Goal: Information Seeking & Learning: Compare options

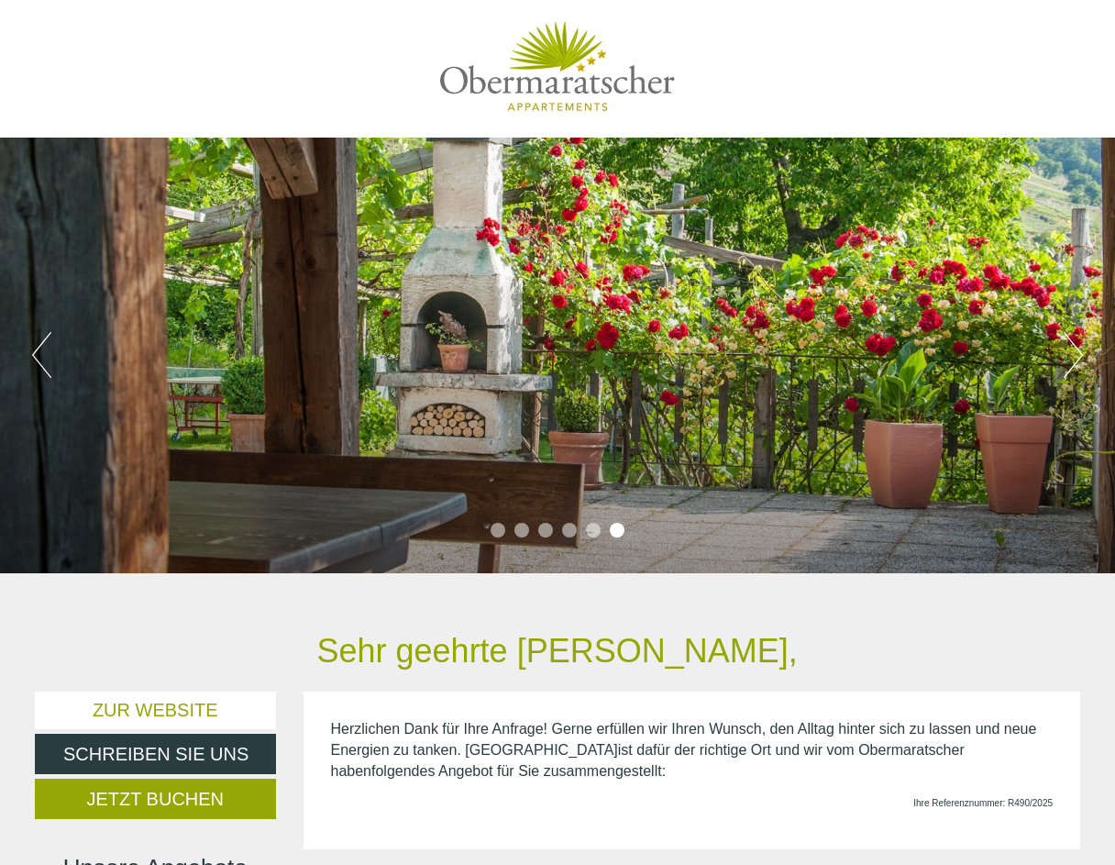
click at [40, 354] on button "Previous" at bounding box center [41, 355] width 19 height 46
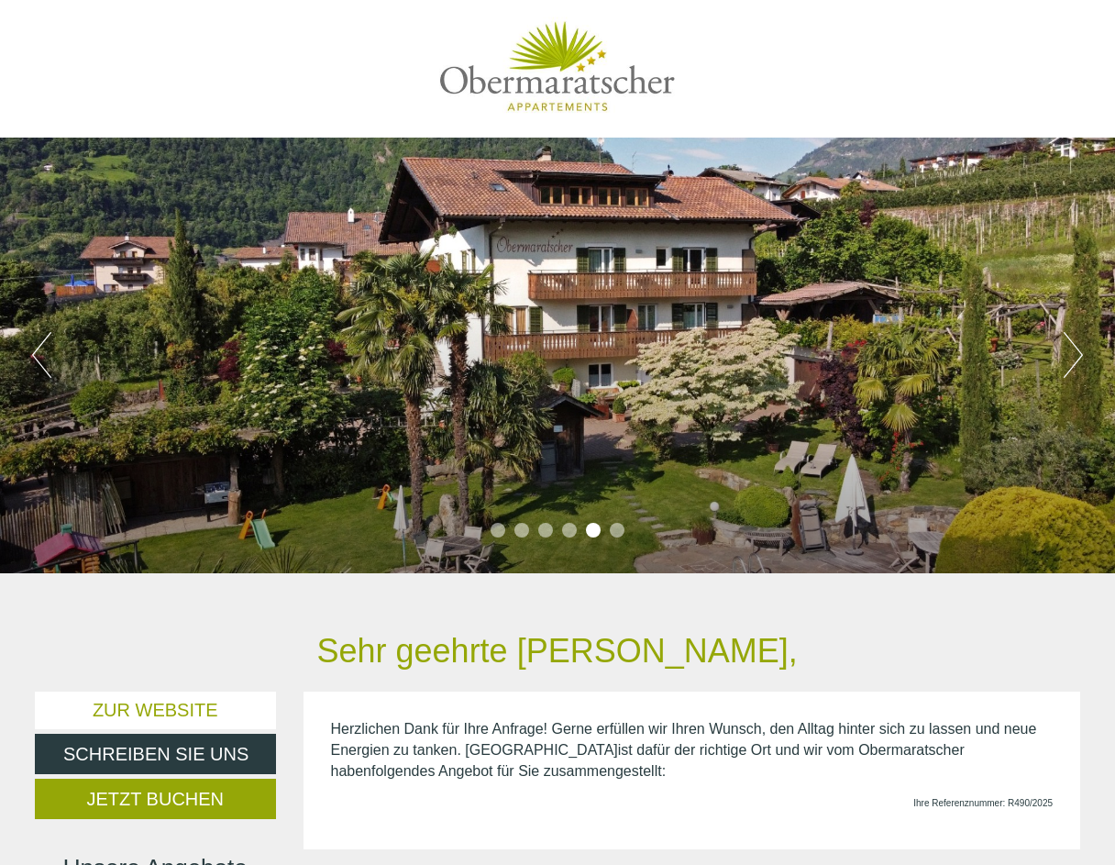
click at [40, 354] on button "Previous" at bounding box center [41, 355] width 19 height 46
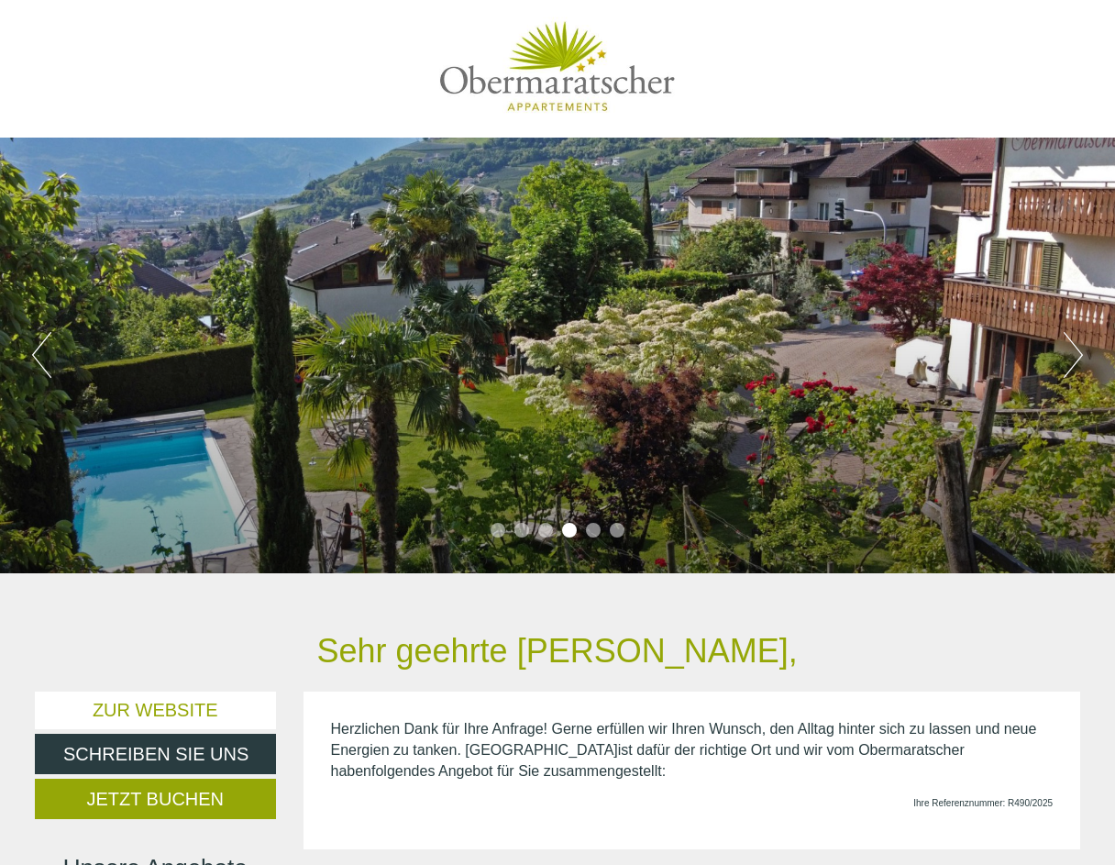
click at [39, 354] on button "Previous" at bounding box center [41, 355] width 19 height 46
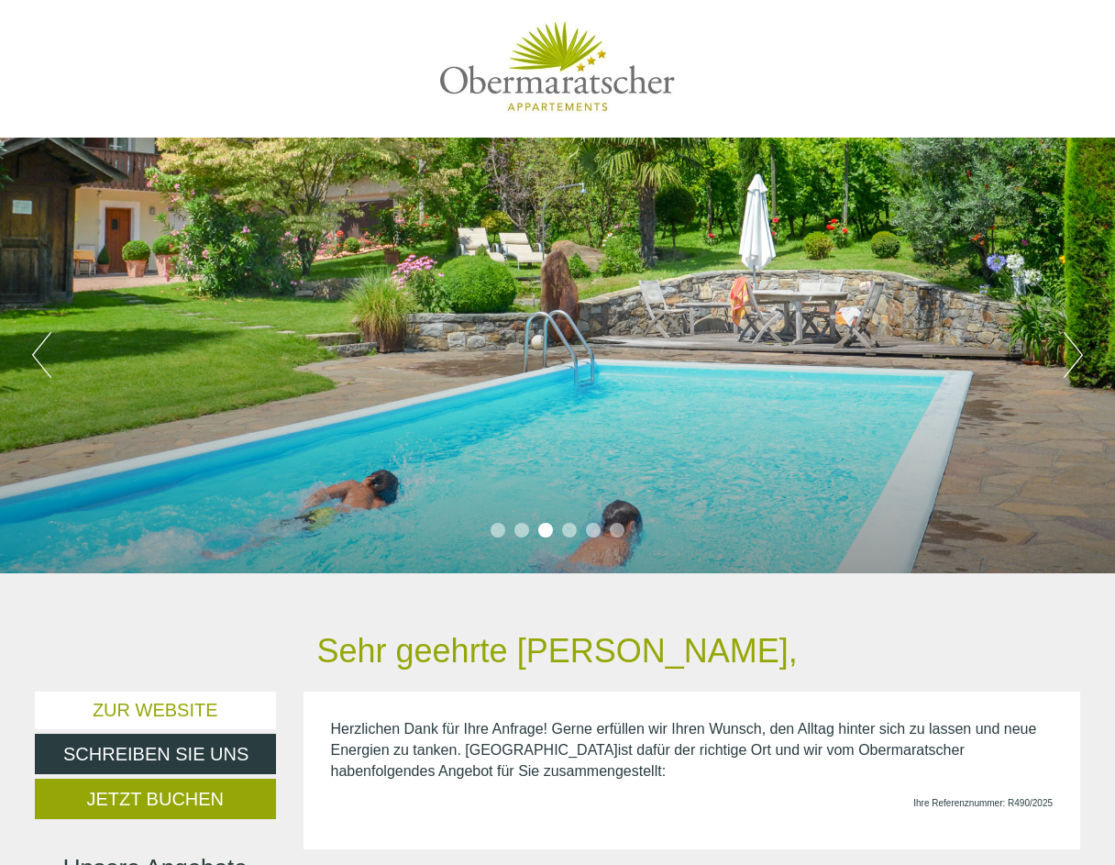
click at [39, 354] on button "Previous" at bounding box center [41, 355] width 19 height 46
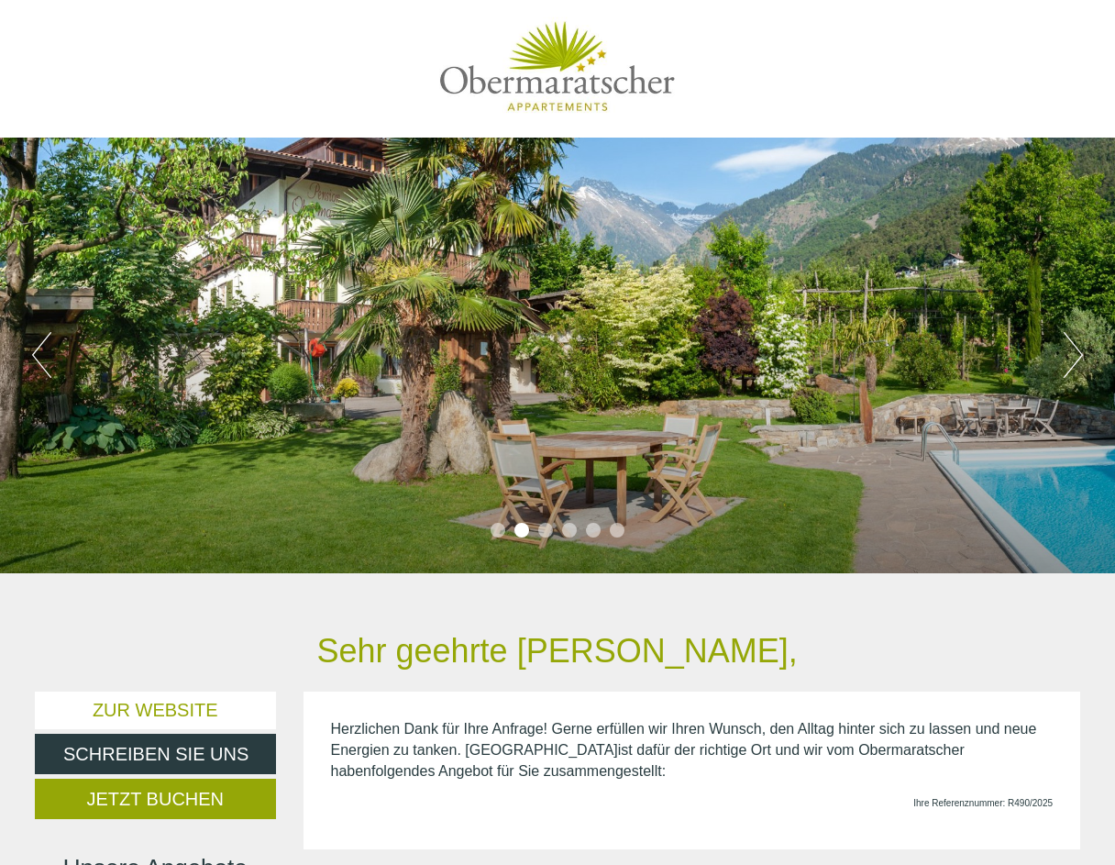
click at [39, 354] on button "Previous" at bounding box center [41, 355] width 19 height 46
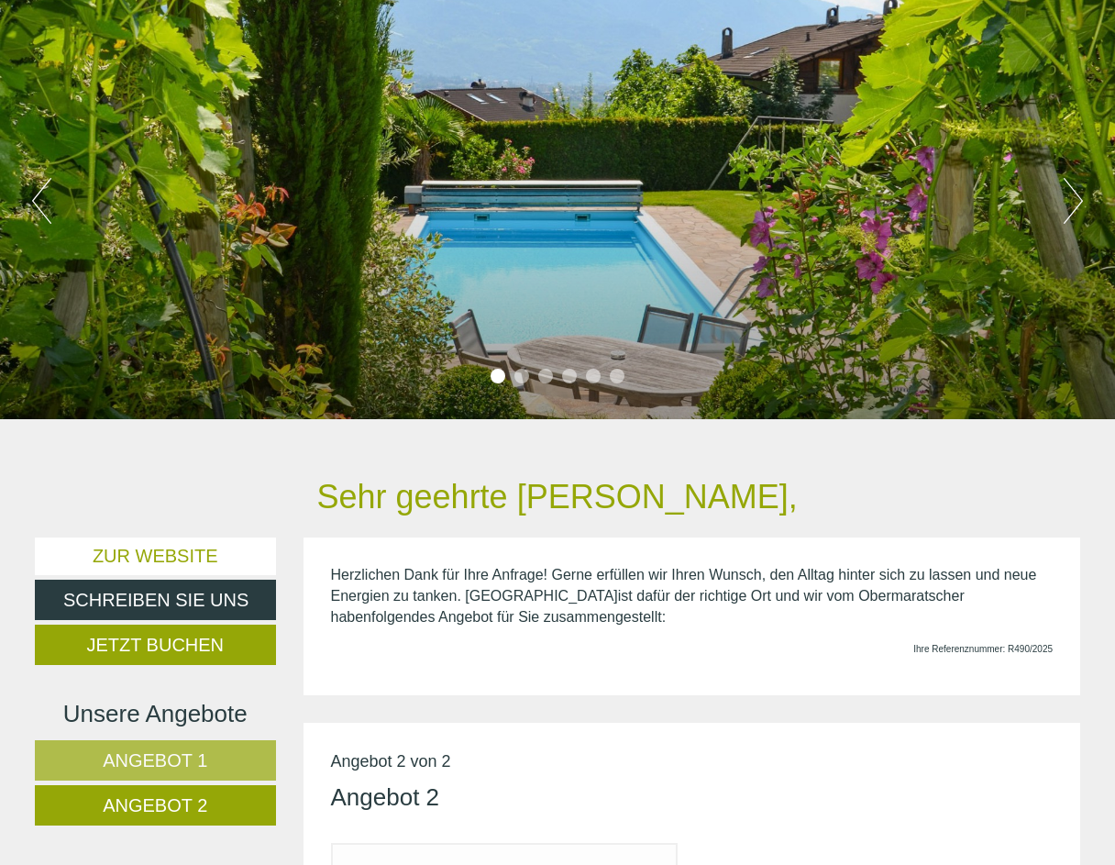
scroll to position [156, 0]
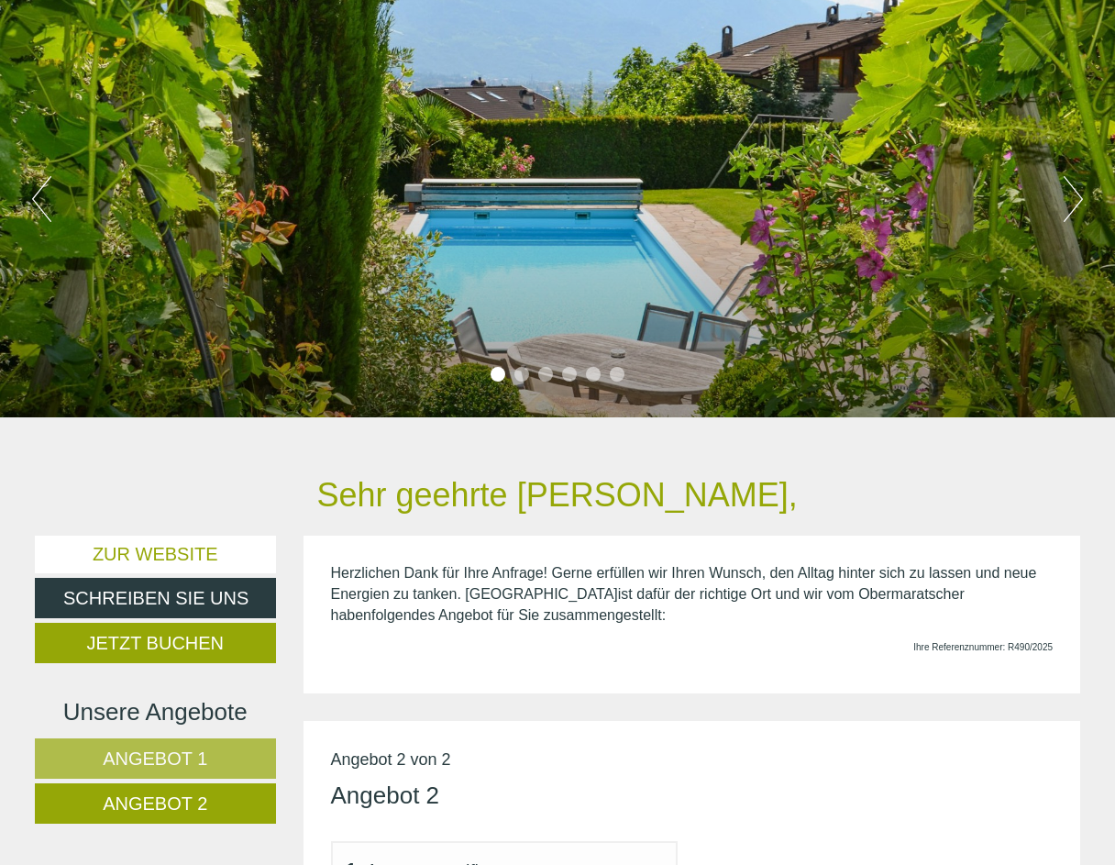
click at [1083, 194] on div "Previous Next 1 2 3 4 5 6" at bounding box center [557, 200] width 1115 height 436
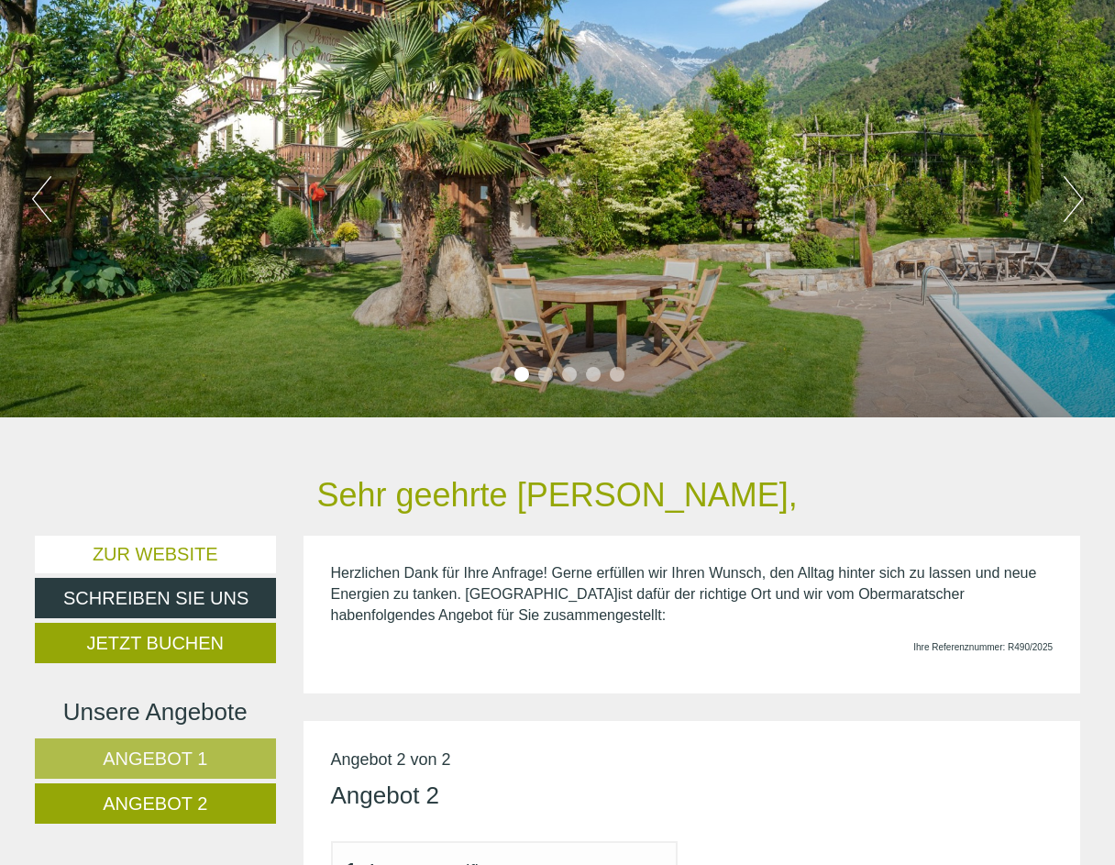
click at [1079, 196] on button "Next" at bounding box center [1073, 199] width 19 height 46
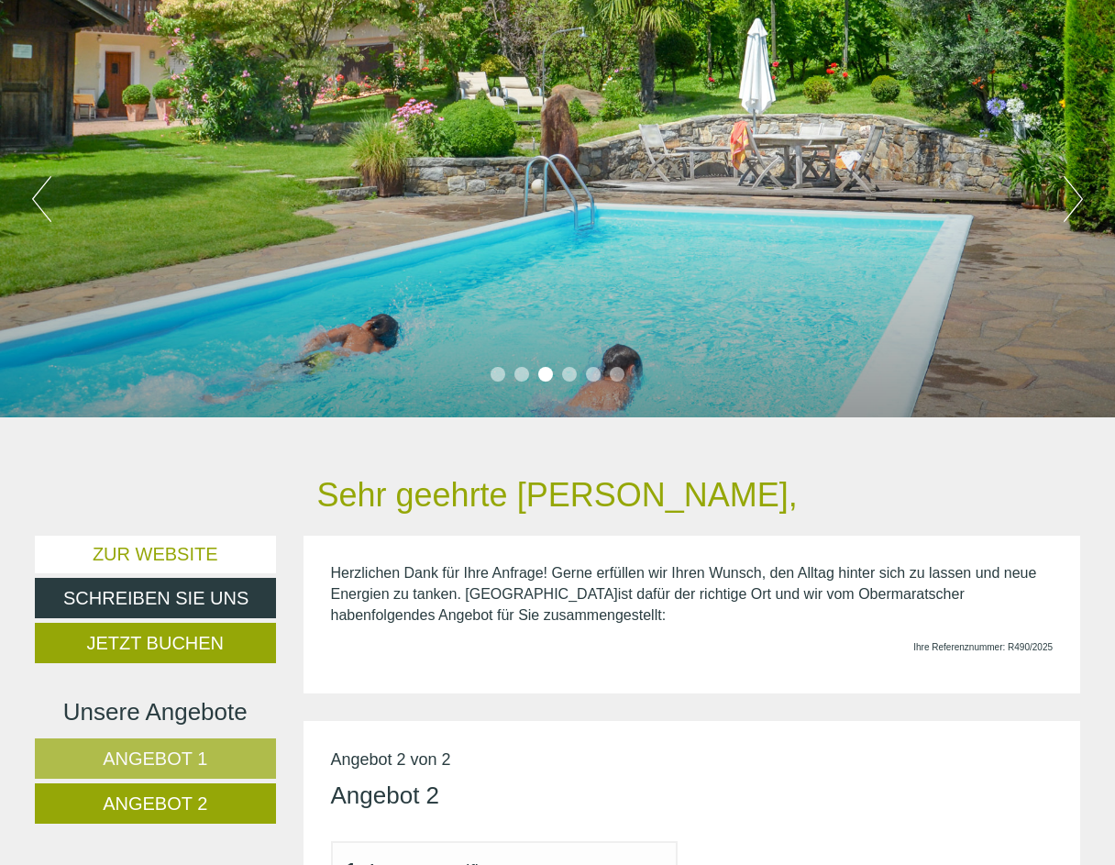
click at [1079, 196] on button "Next" at bounding box center [1073, 199] width 19 height 46
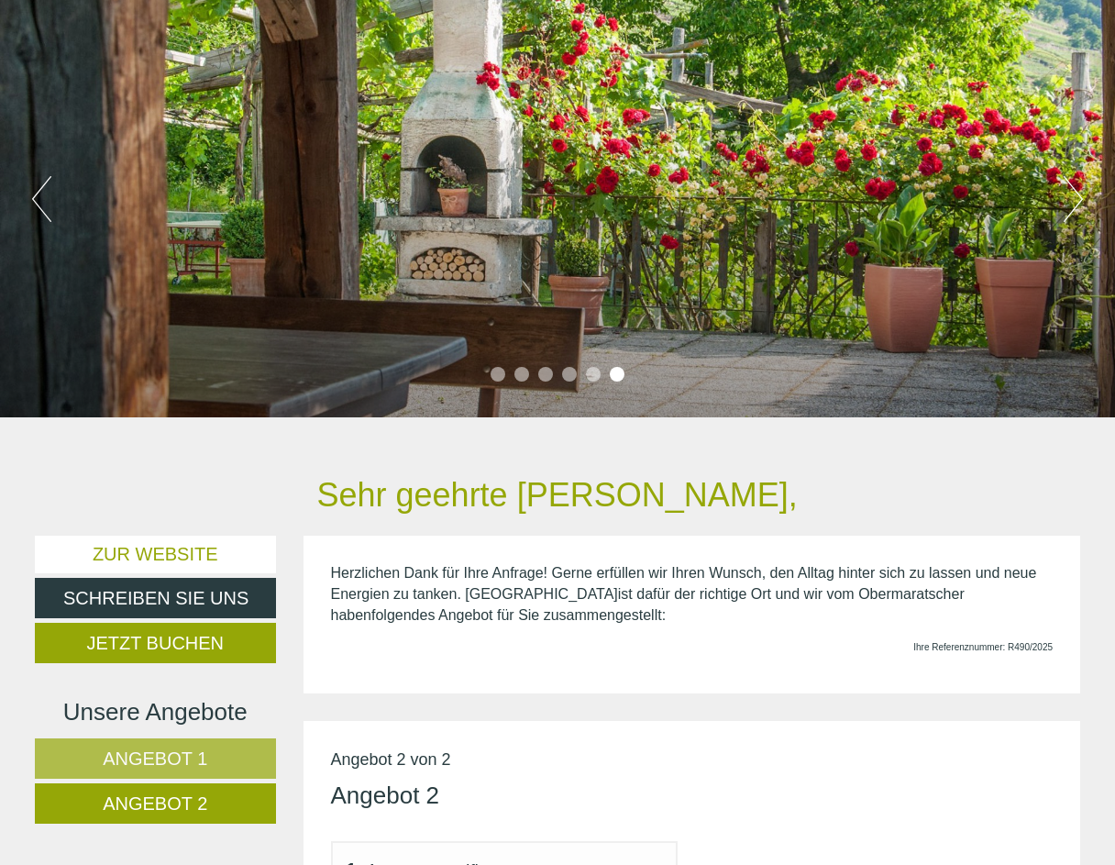
click at [1079, 196] on button "Next" at bounding box center [1073, 199] width 19 height 46
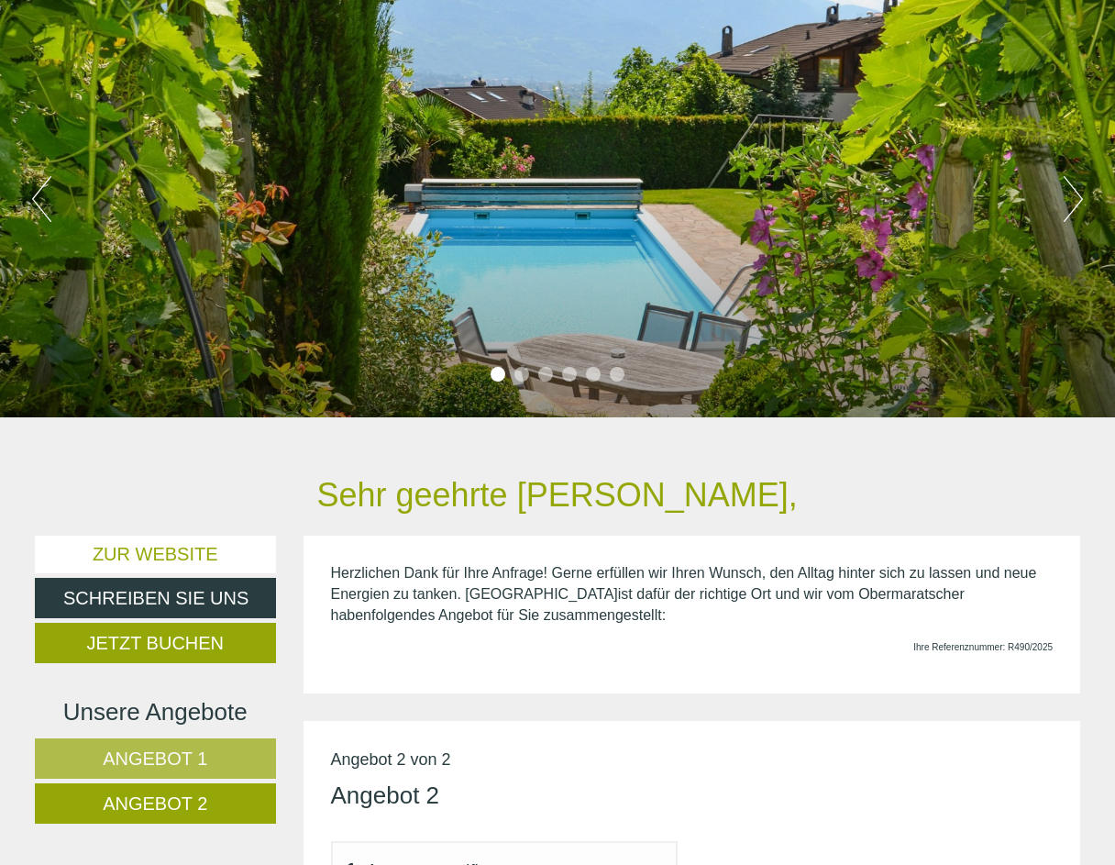
click at [1079, 196] on button "Next" at bounding box center [1073, 199] width 19 height 46
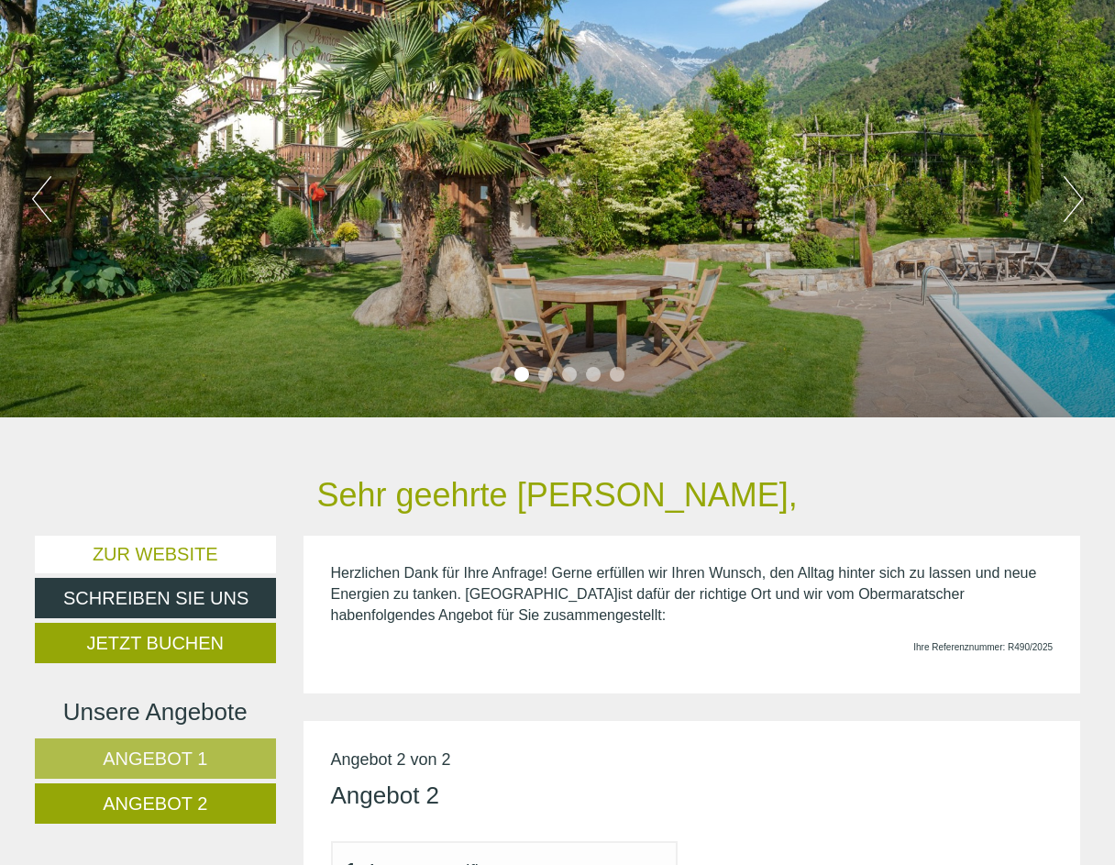
click at [1079, 196] on button "Next" at bounding box center [1073, 199] width 19 height 46
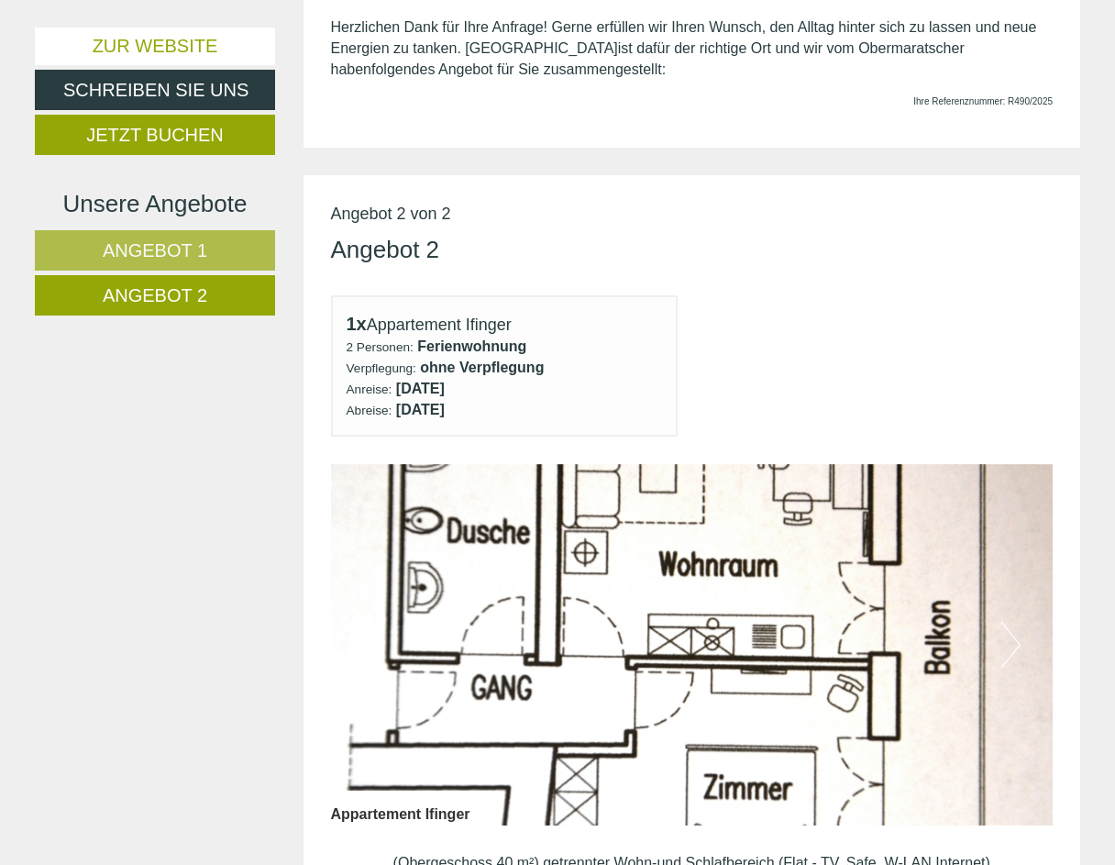
scroll to position [703, 0]
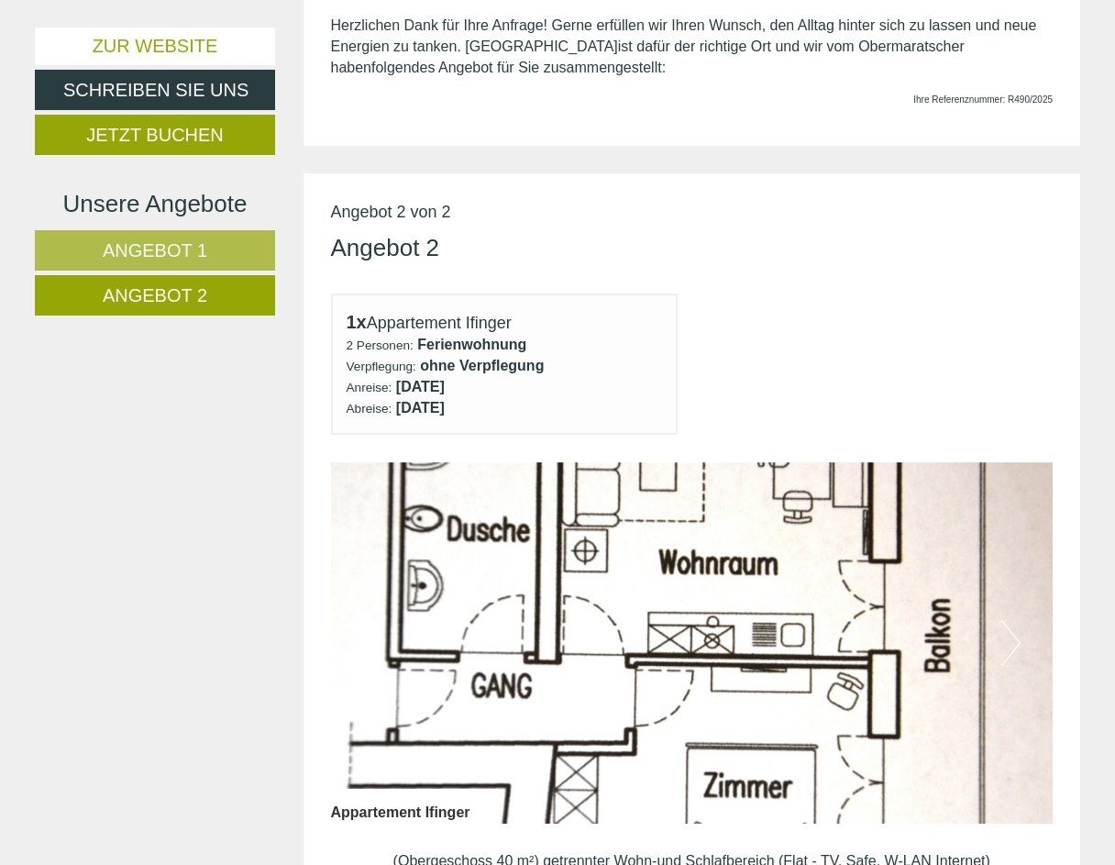
click at [166, 256] on span "Angebot 1" at bounding box center [155, 250] width 105 height 20
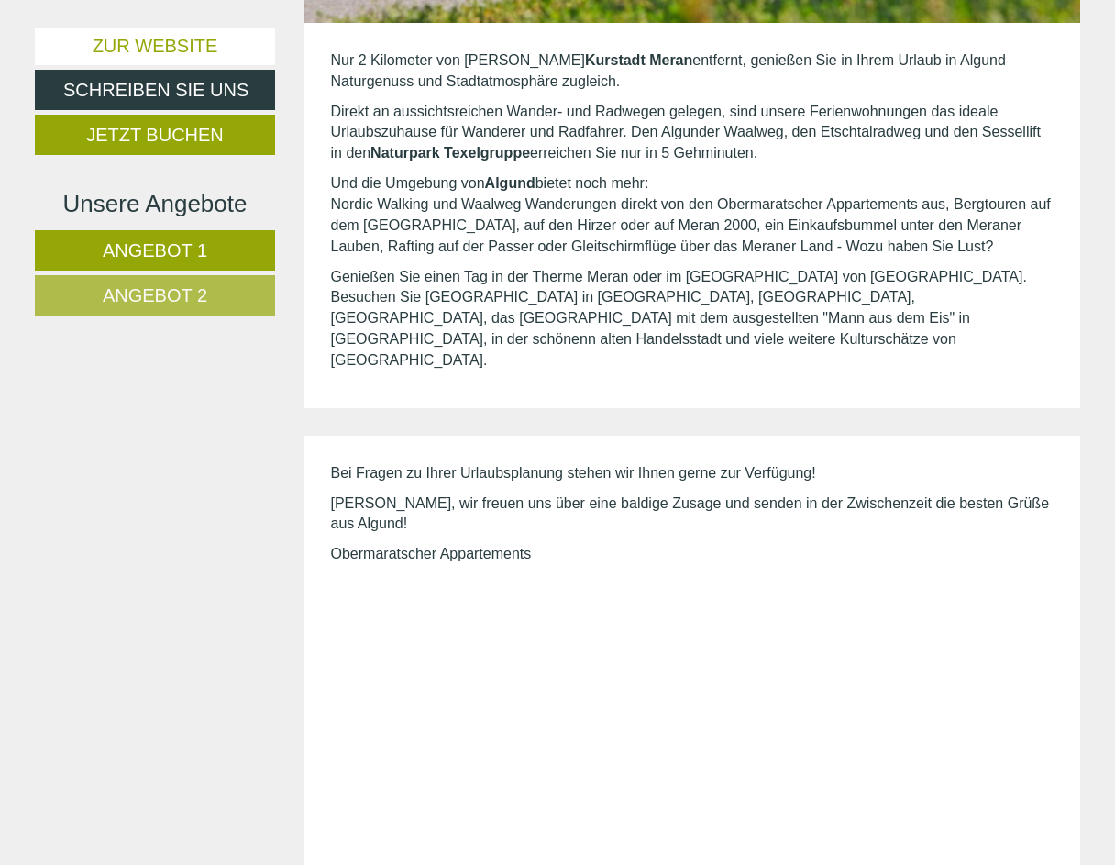
scroll to position [4093, 0]
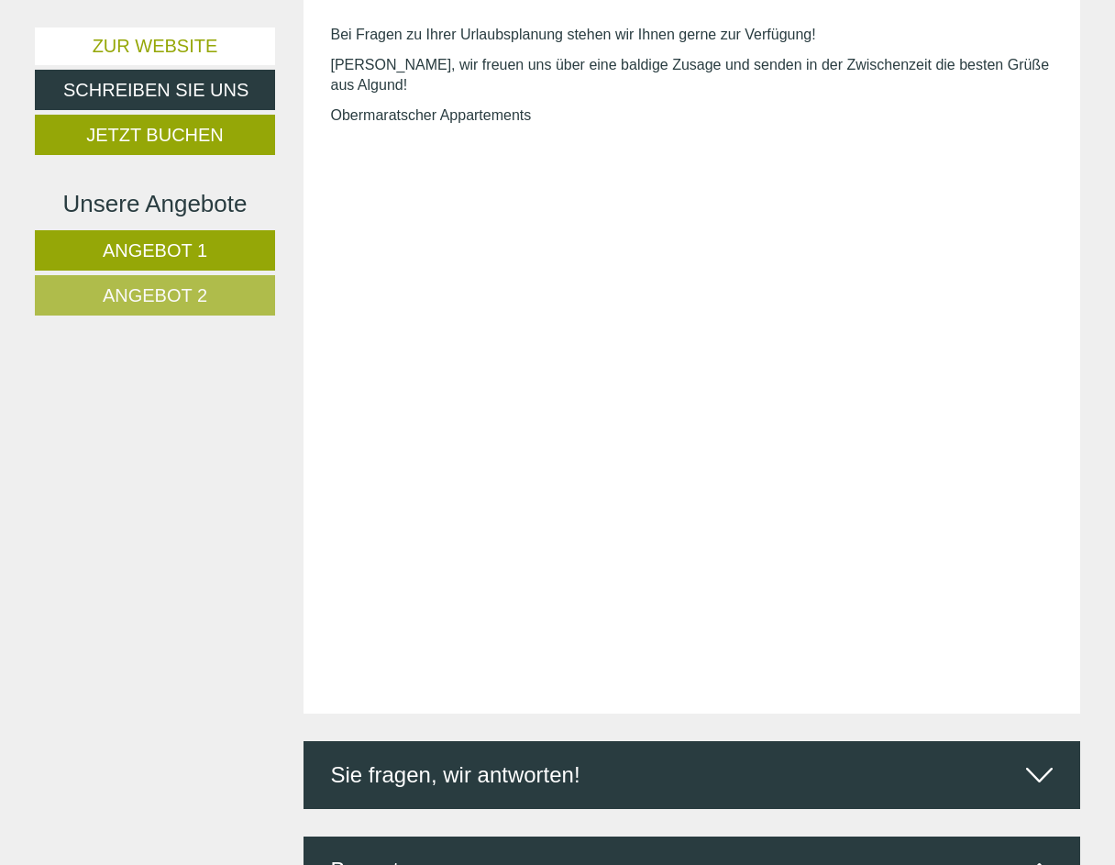
scroll to position [4394, 0]
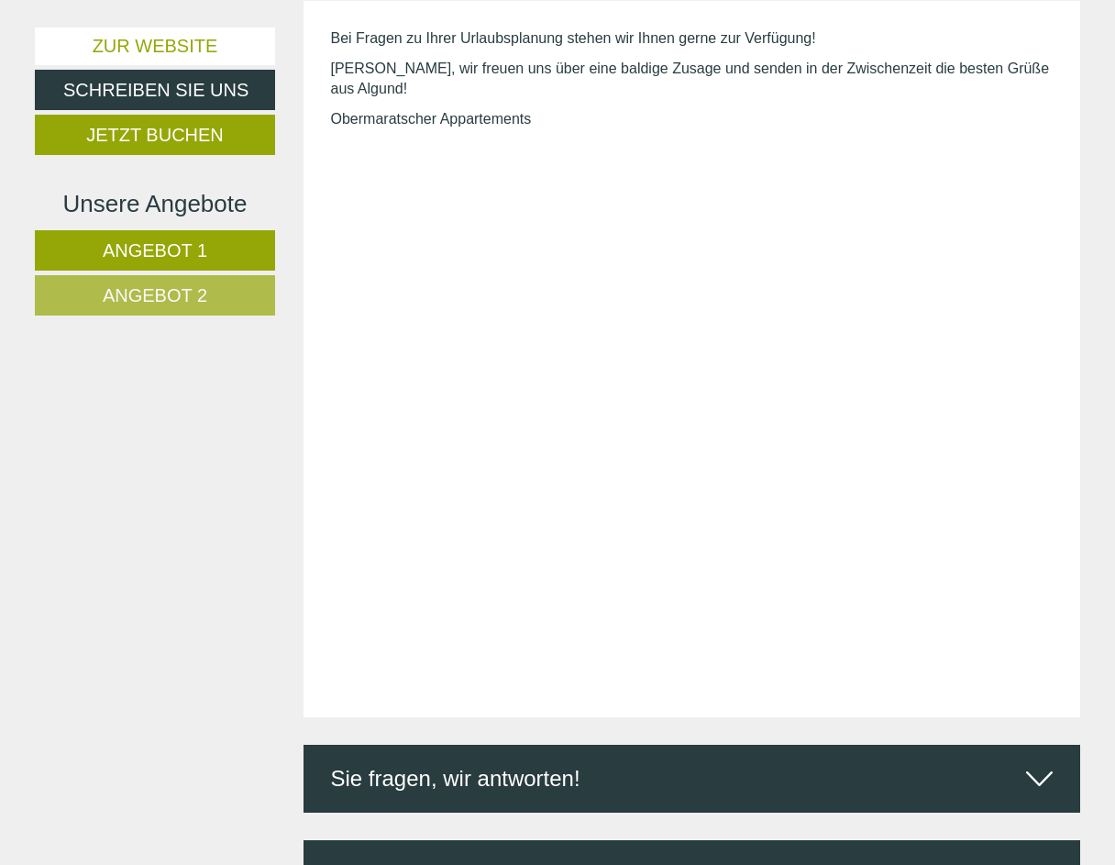
click at [1039, 858] on icon at bounding box center [1039, 873] width 27 height 31
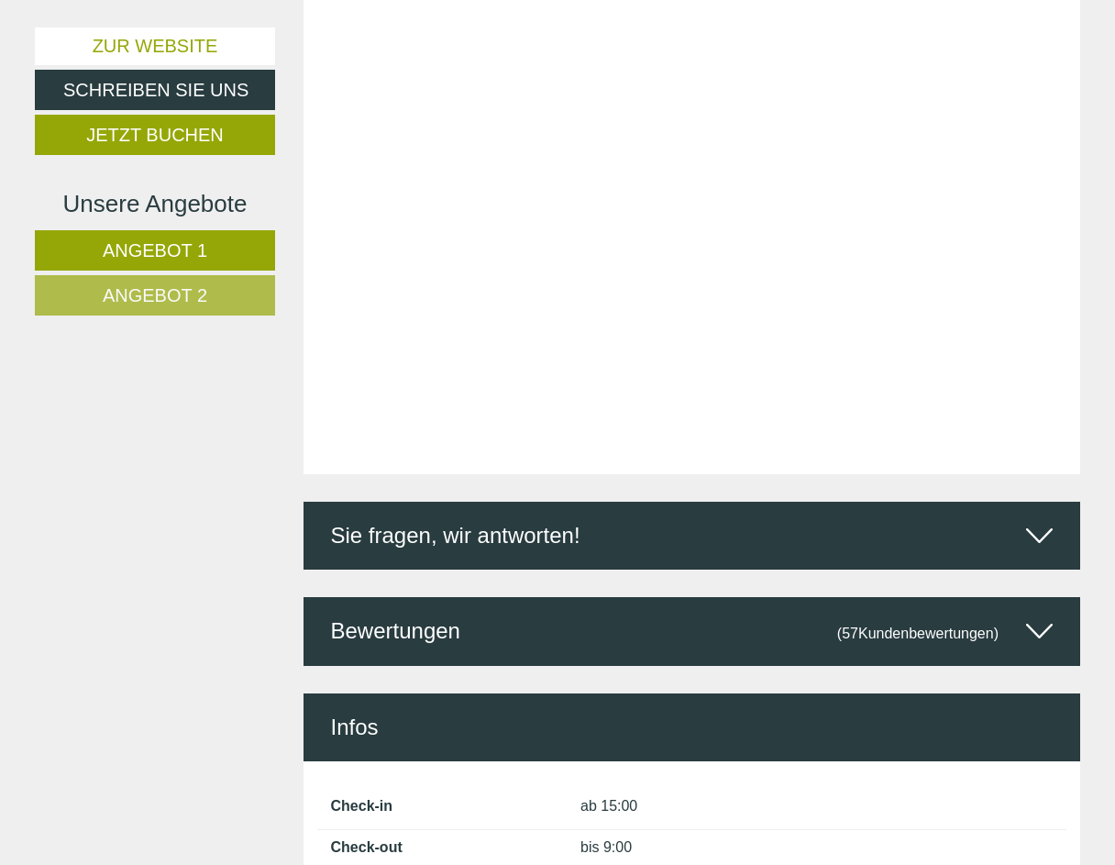
scroll to position [4642, 0]
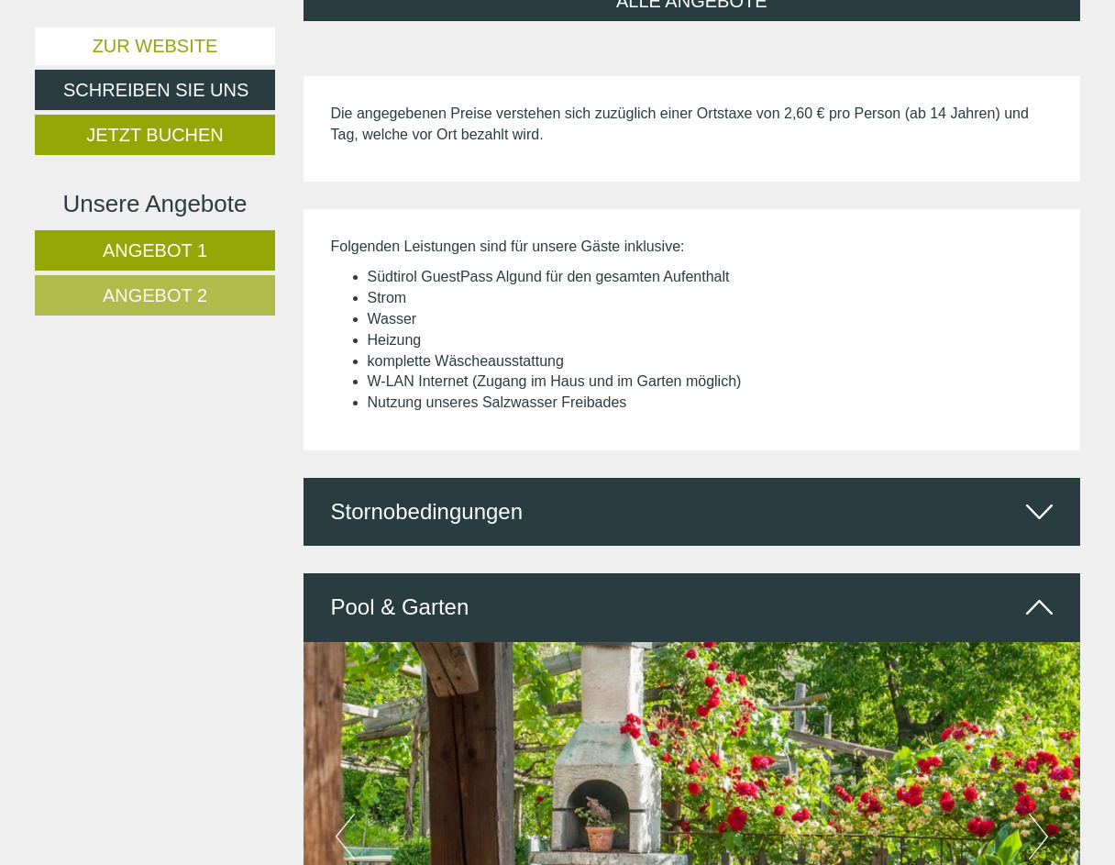
scroll to position [2077, 0]
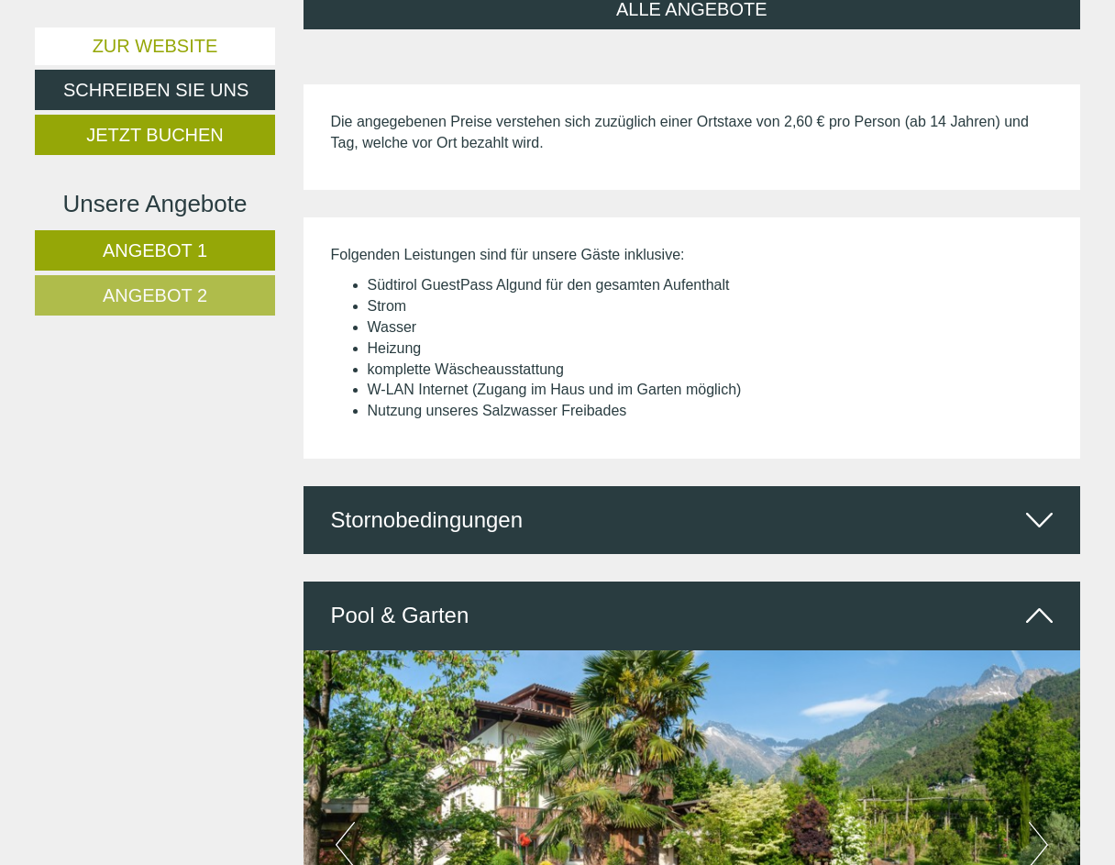
click at [1037, 504] on icon at bounding box center [1039, 519] width 27 height 31
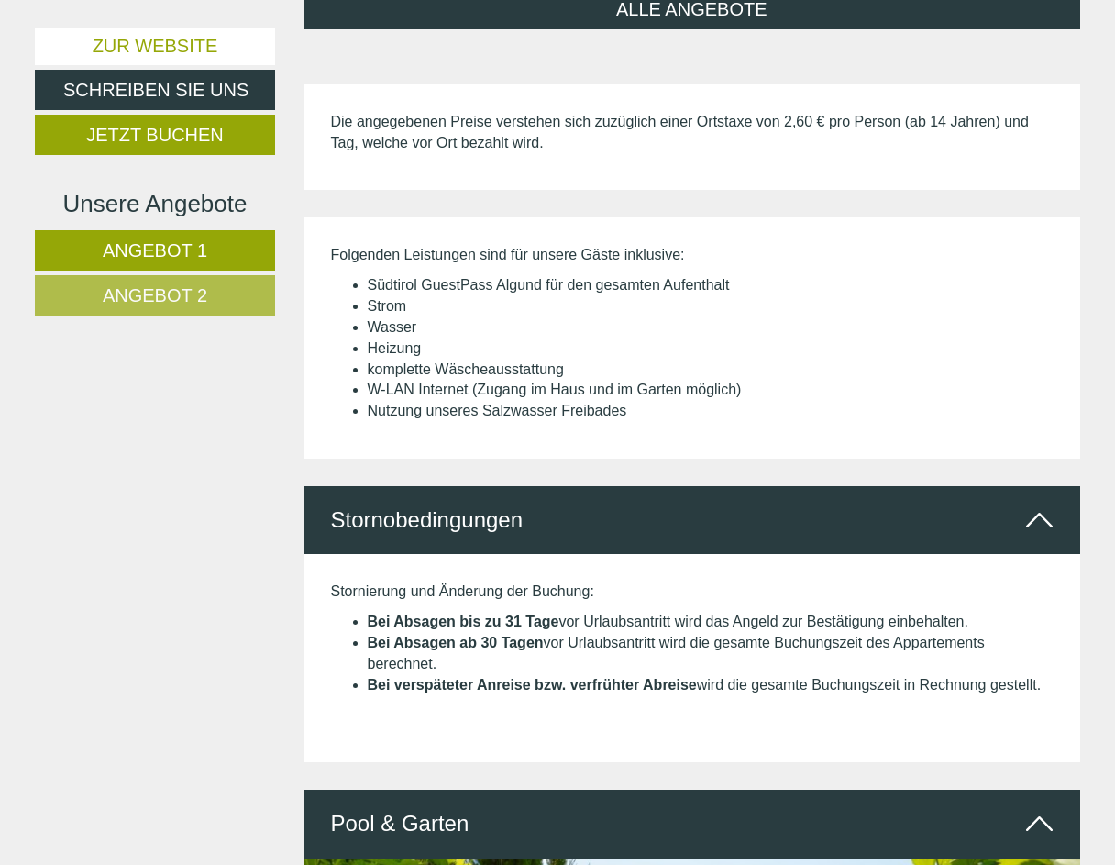
click at [1037, 504] on icon at bounding box center [1039, 519] width 27 height 31
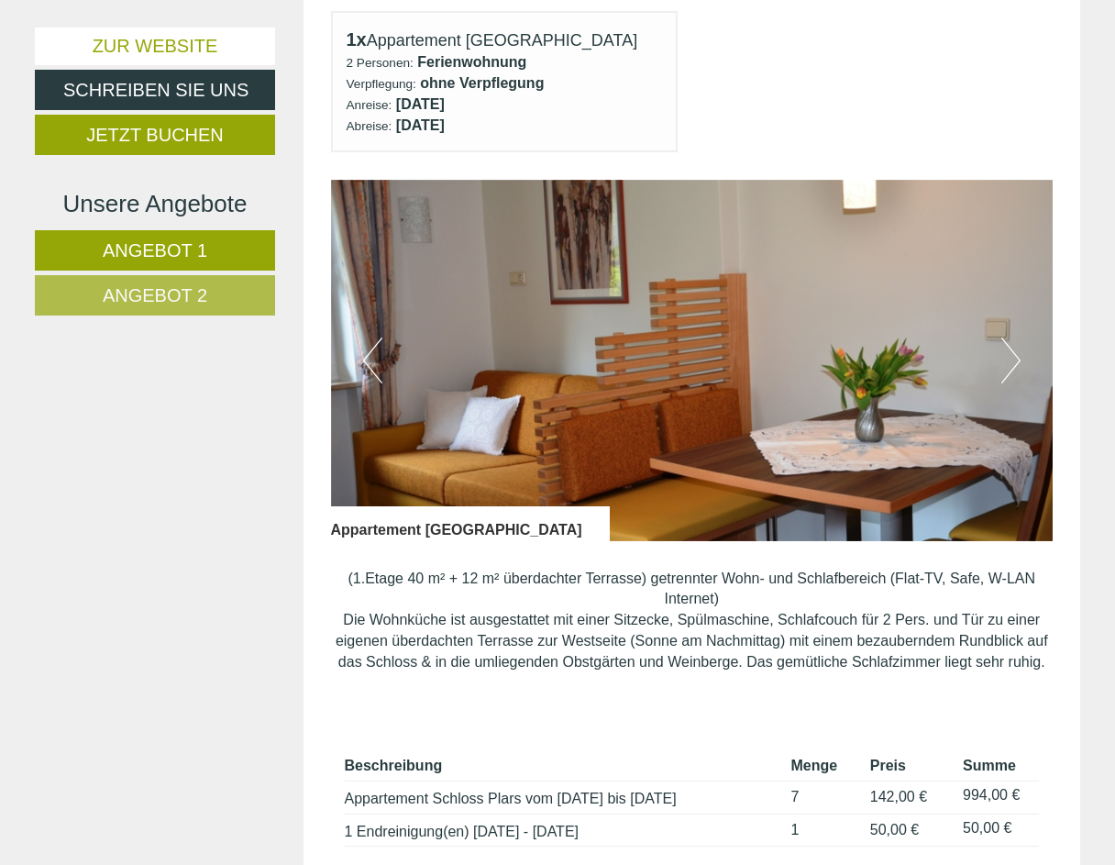
scroll to position [984, 0]
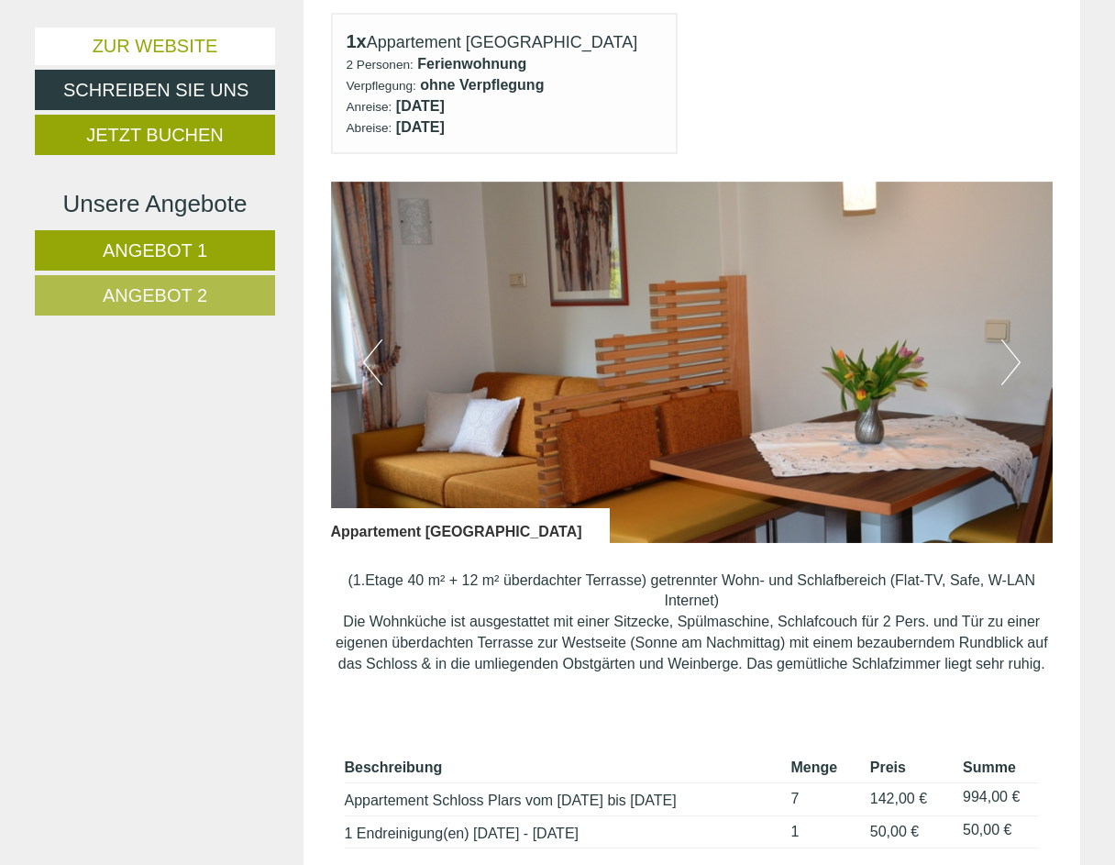
click at [1021, 353] on img at bounding box center [692, 362] width 723 height 361
click at [1015, 352] on button "Next" at bounding box center [1010, 362] width 19 height 46
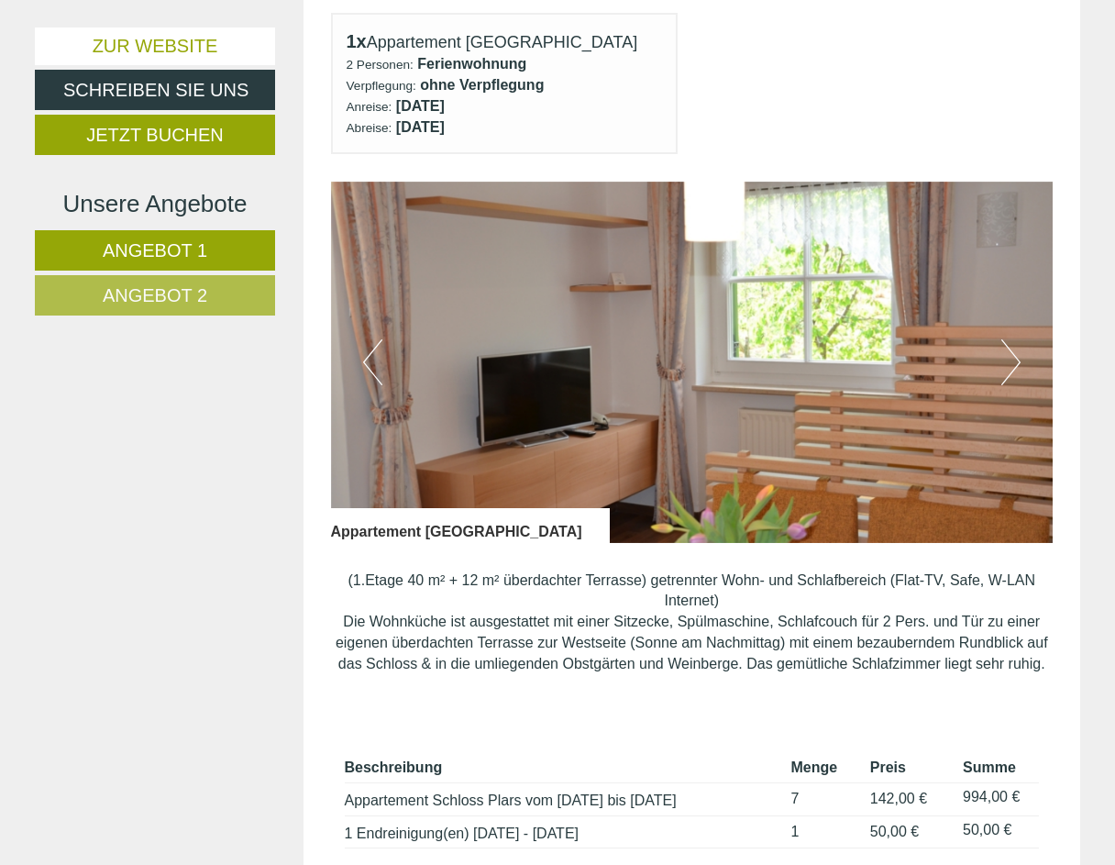
click at [1017, 352] on button "Next" at bounding box center [1010, 362] width 19 height 46
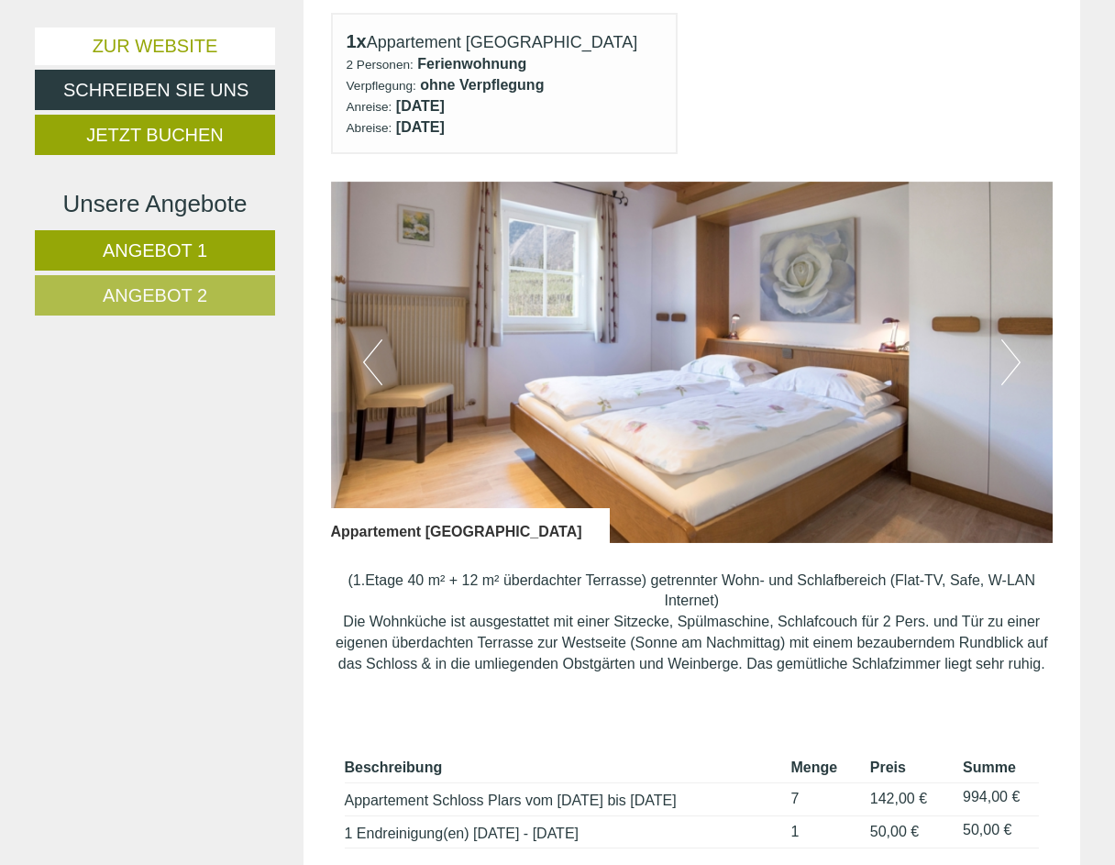
click at [1017, 352] on button "Next" at bounding box center [1010, 362] width 19 height 46
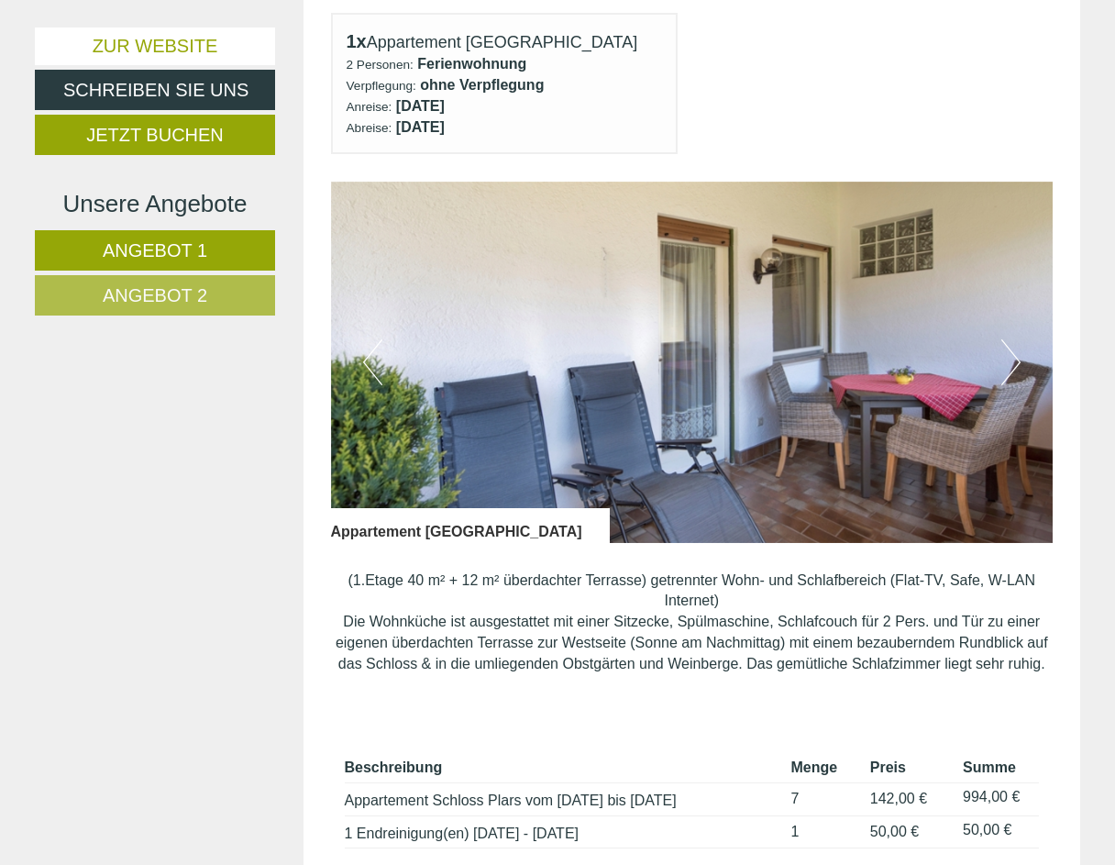
click at [1020, 352] on button "Next" at bounding box center [1010, 362] width 19 height 46
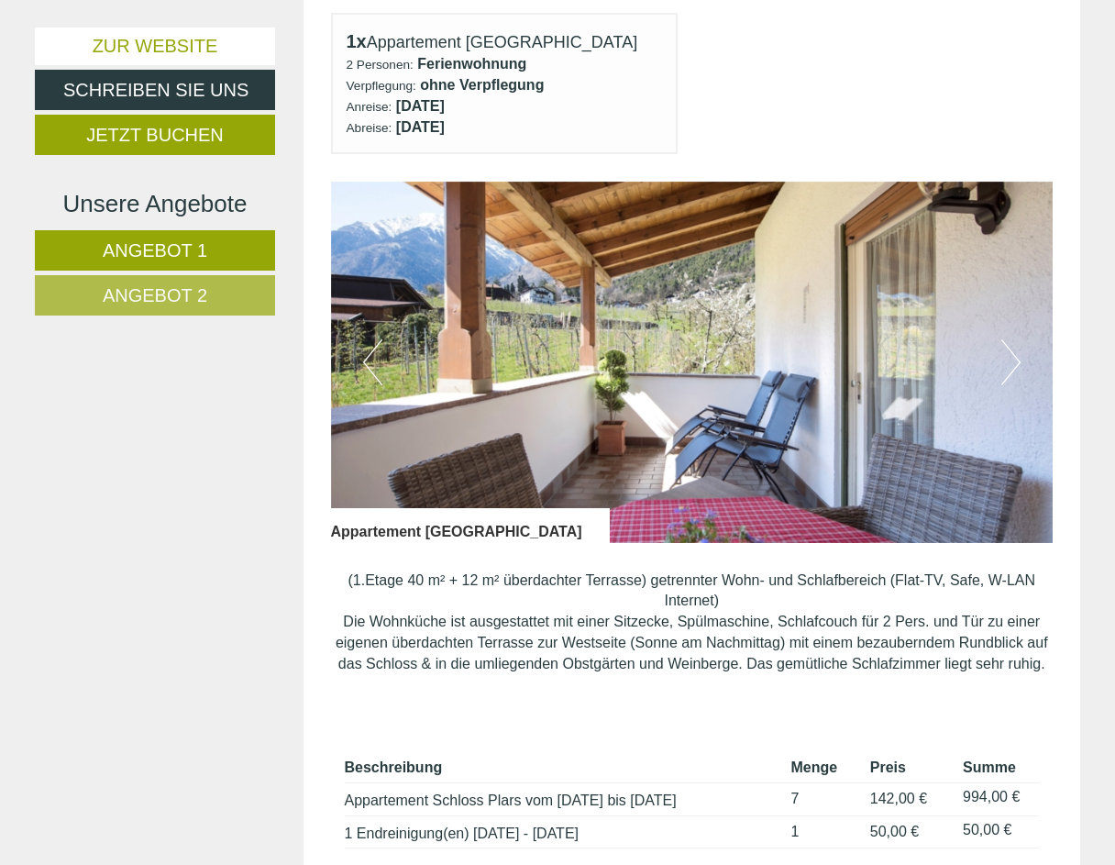
click at [1020, 352] on button "Next" at bounding box center [1010, 362] width 19 height 46
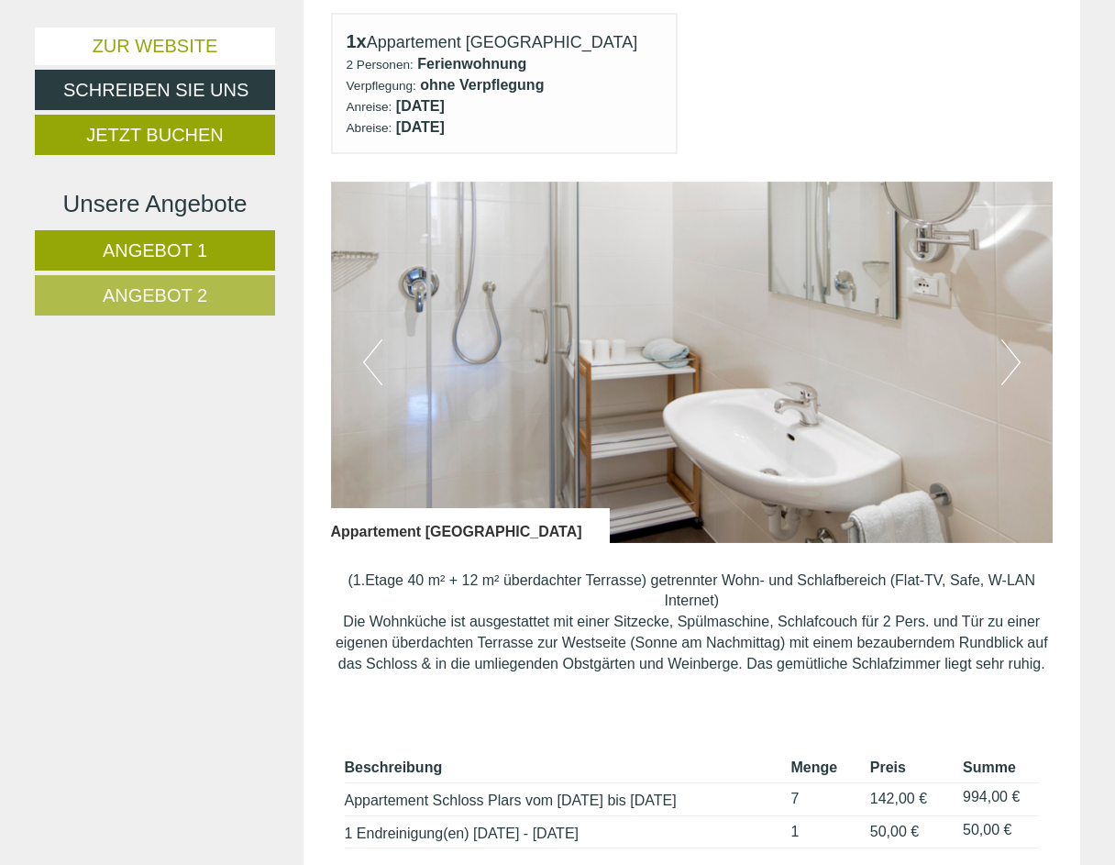
click at [1020, 352] on button "Next" at bounding box center [1010, 362] width 19 height 46
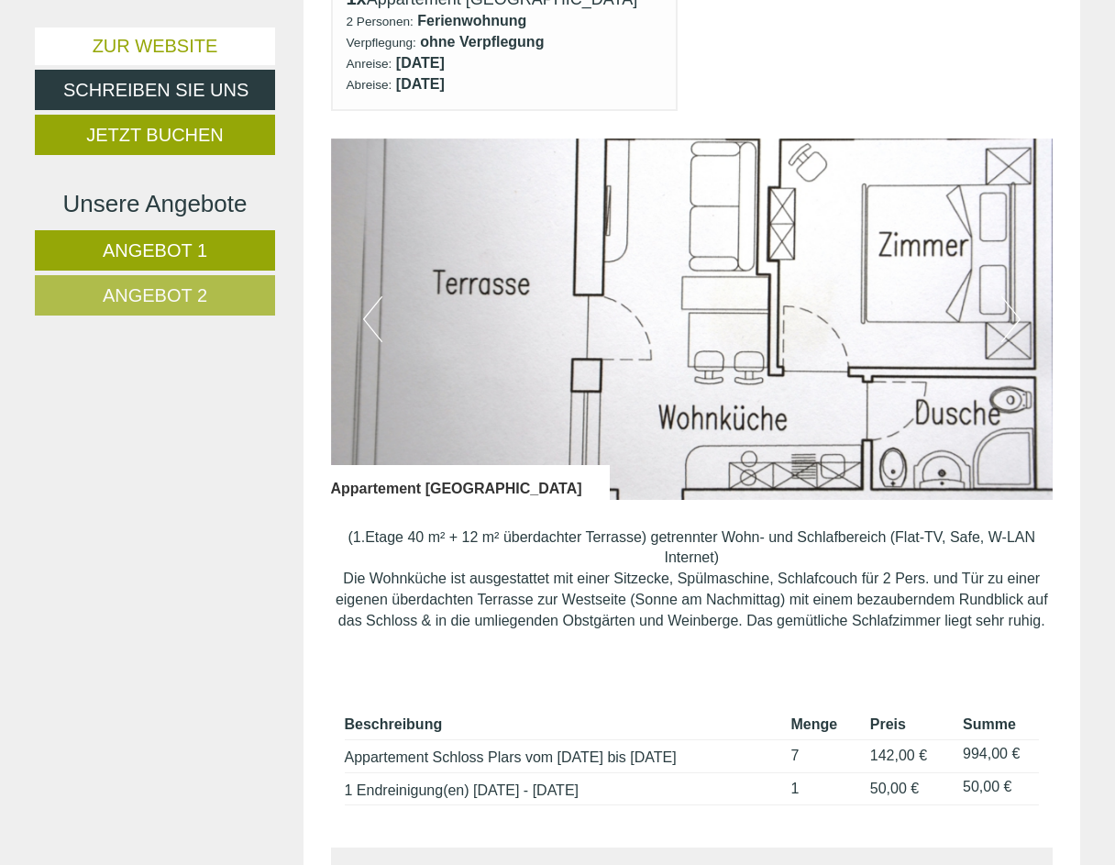
scroll to position [1024, 0]
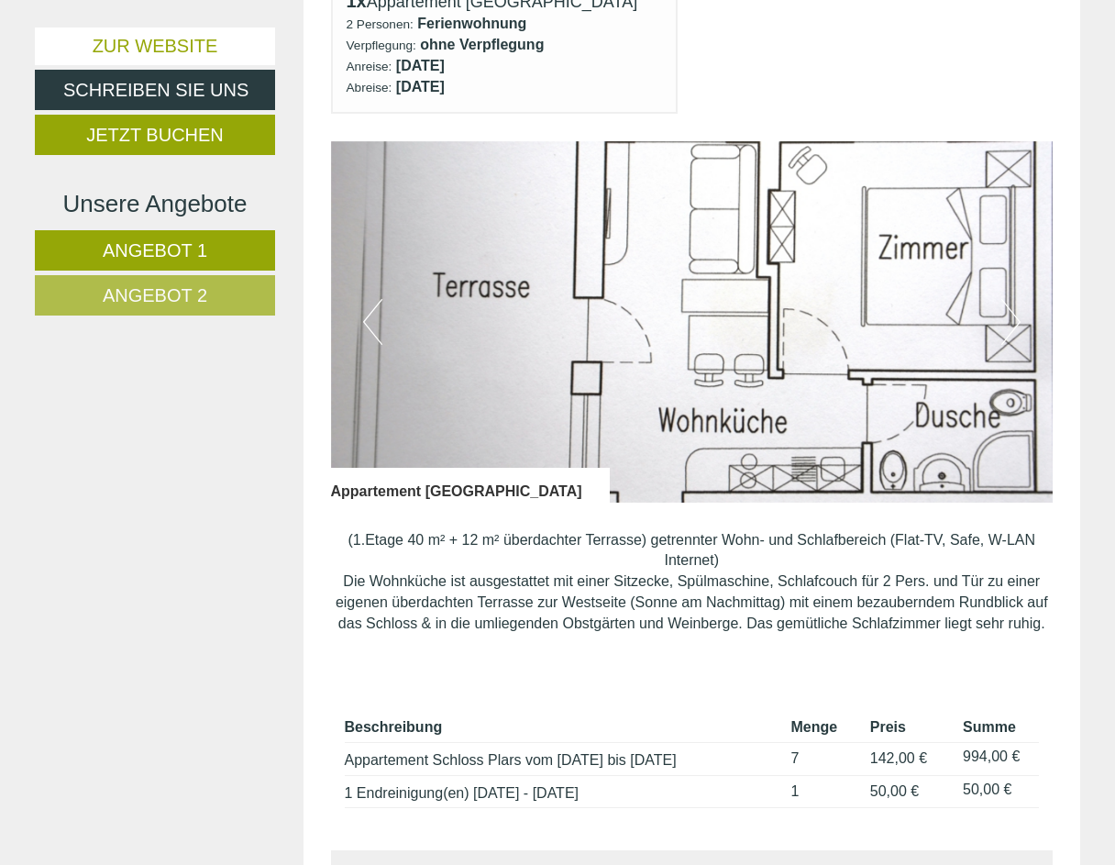
click at [1014, 310] on button "Next" at bounding box center [1010, 322] width 19 height 46
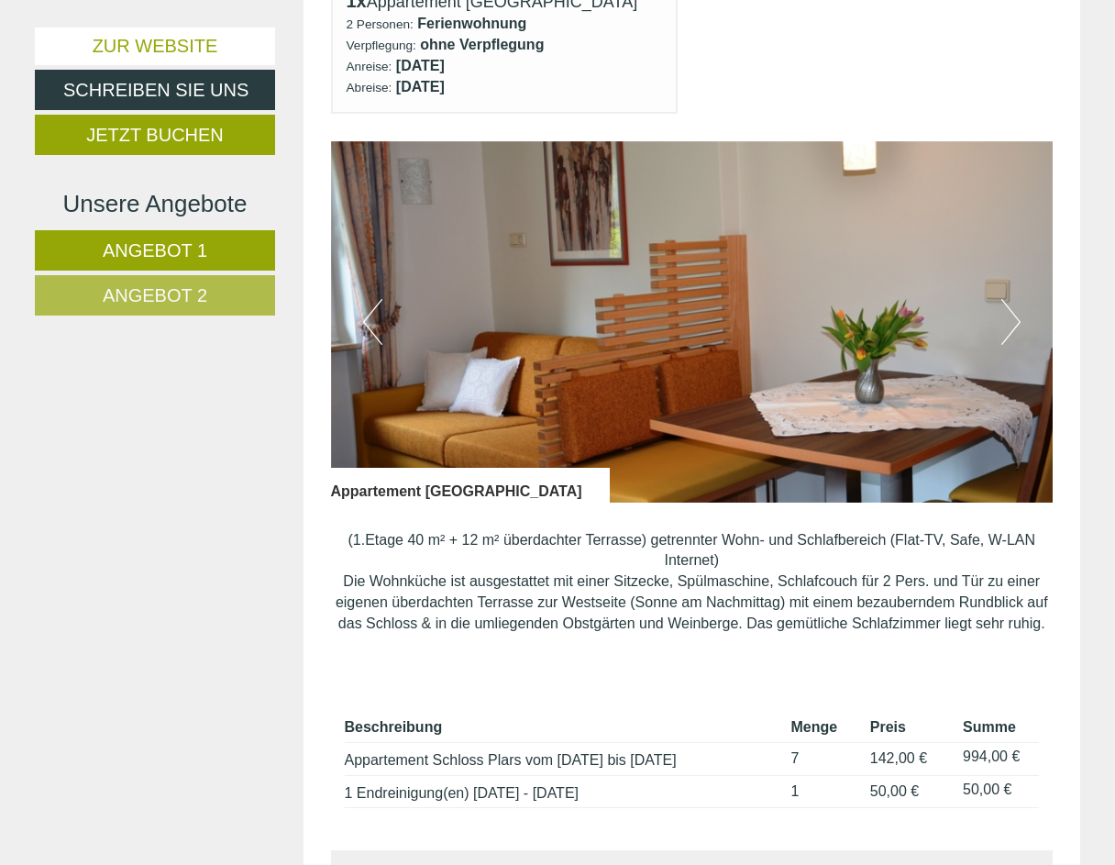
click at [1014, 310] on button "Next" at bounding box center [1010, 322] width 19 height 46
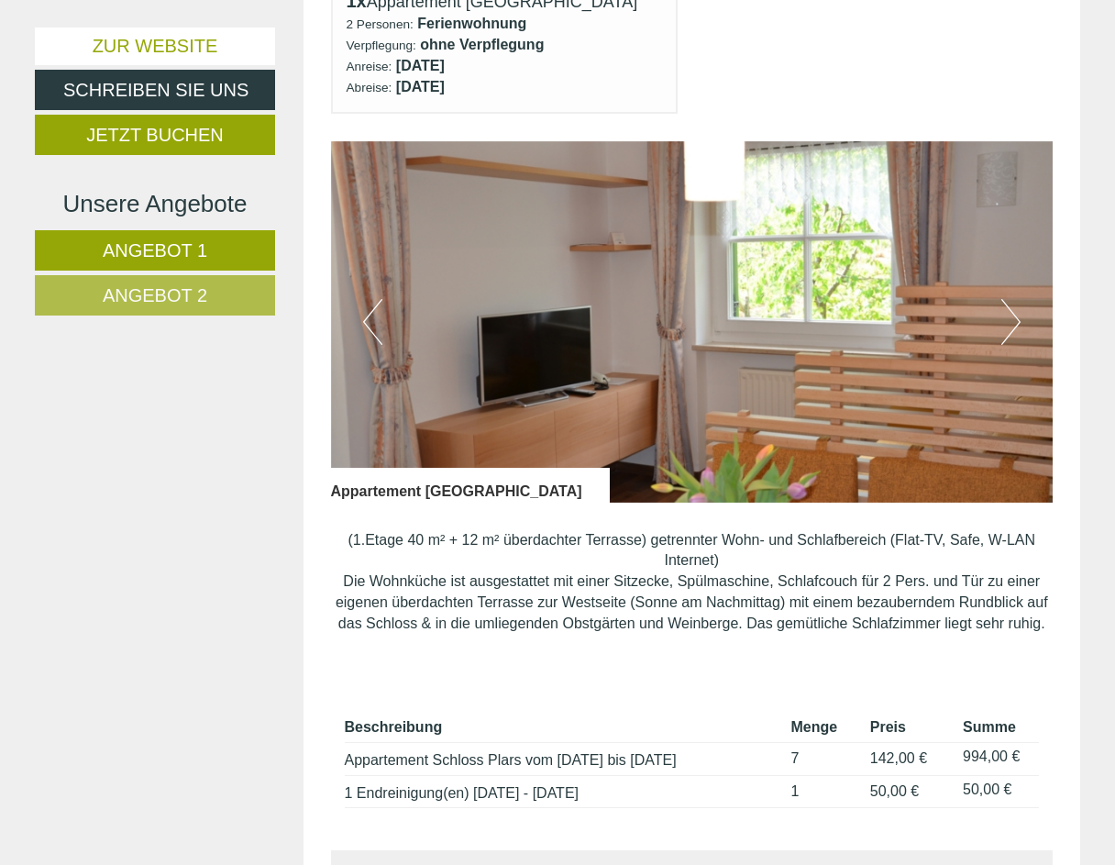
click at [1014, 310] on button "Next" at bounding box center [1010, 322] width 19 height 46
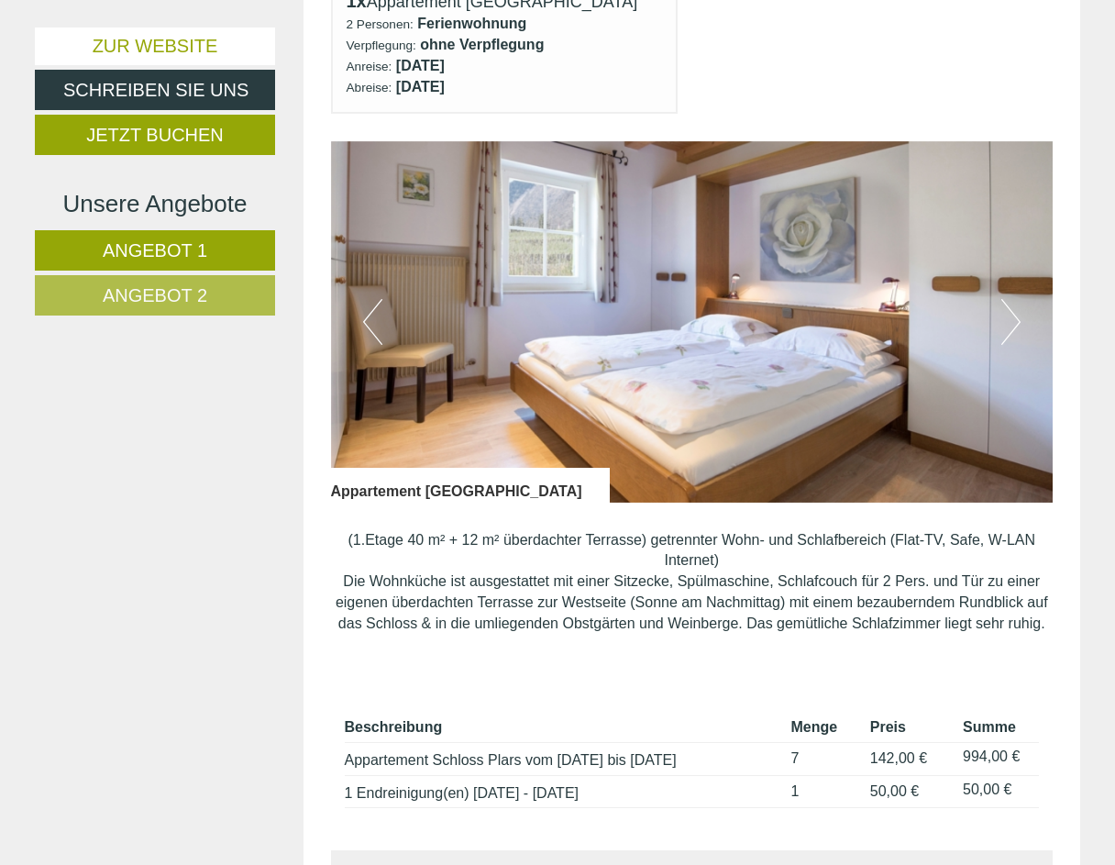
click at [1014, 310] on button "Next" at bounding box center [1010, 322] width 19 height 46
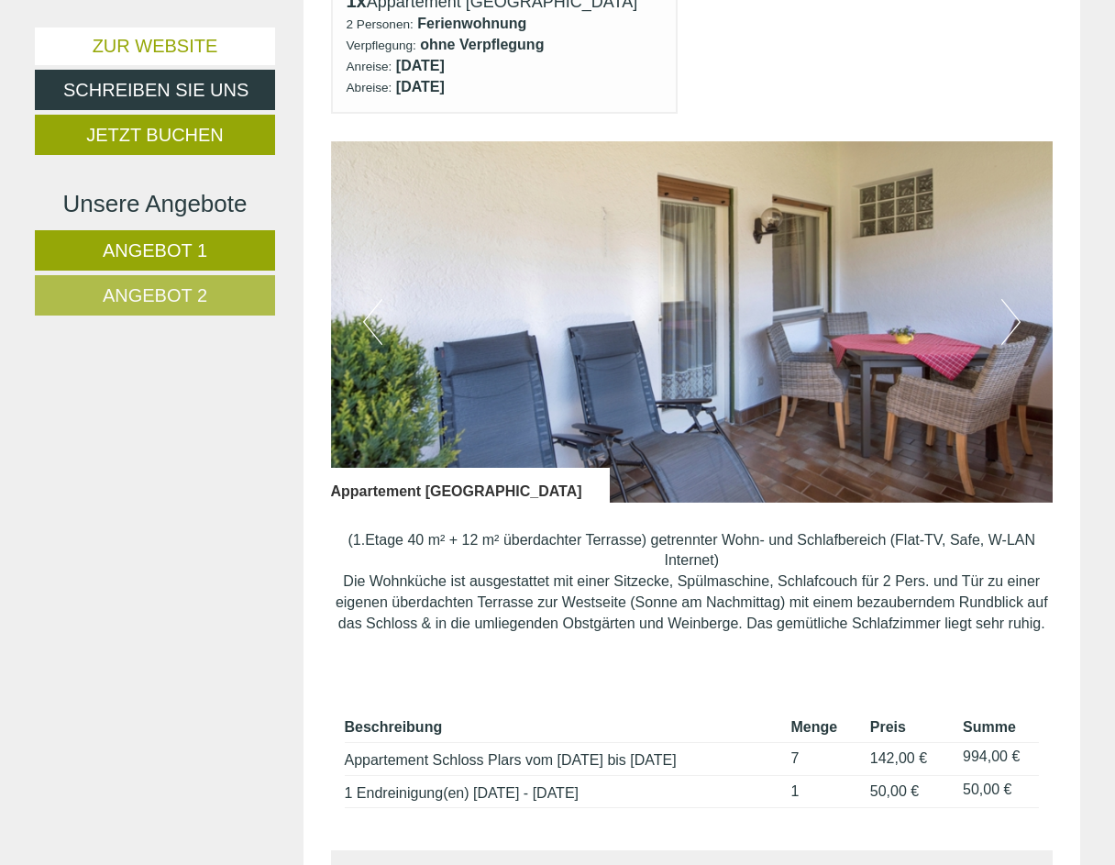
click at [1014, 310] on button "Next" at bounding box center [1010, 322] width 19 height 46
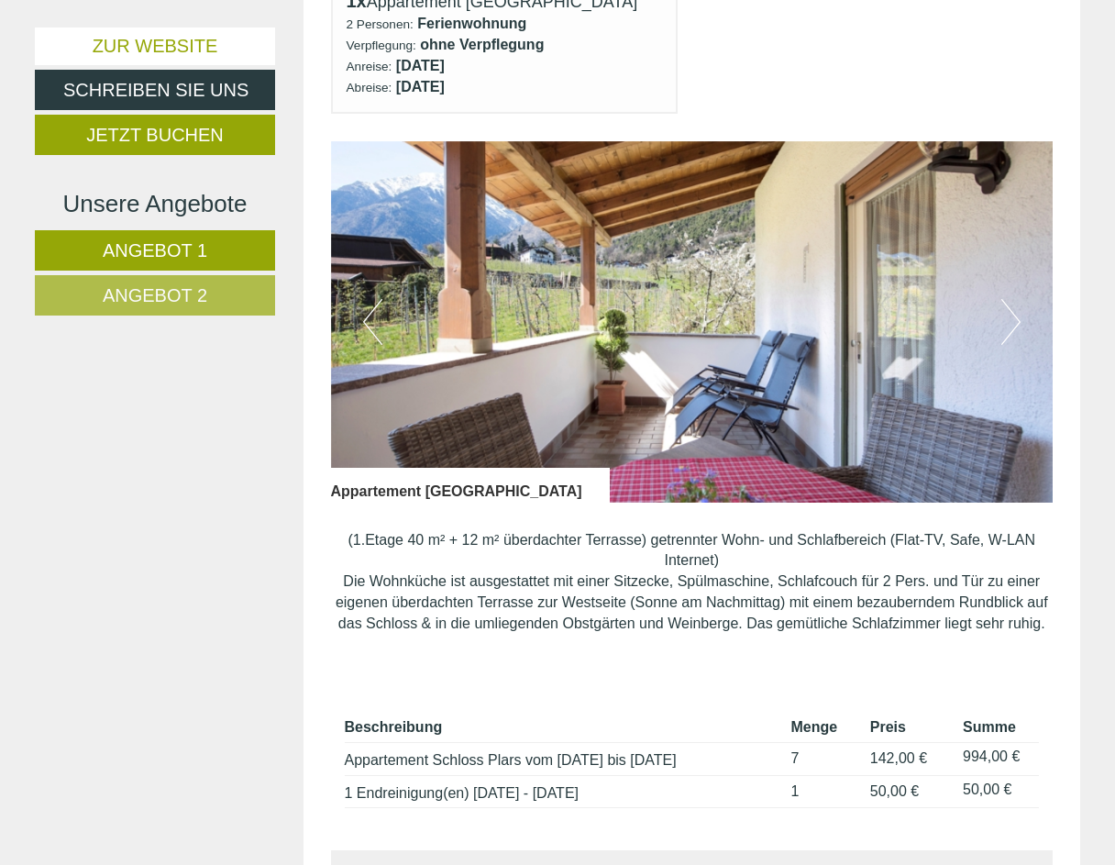
click at [1014, 310] on button "Next" at bounding box center [1010, 322] width 19 height 46
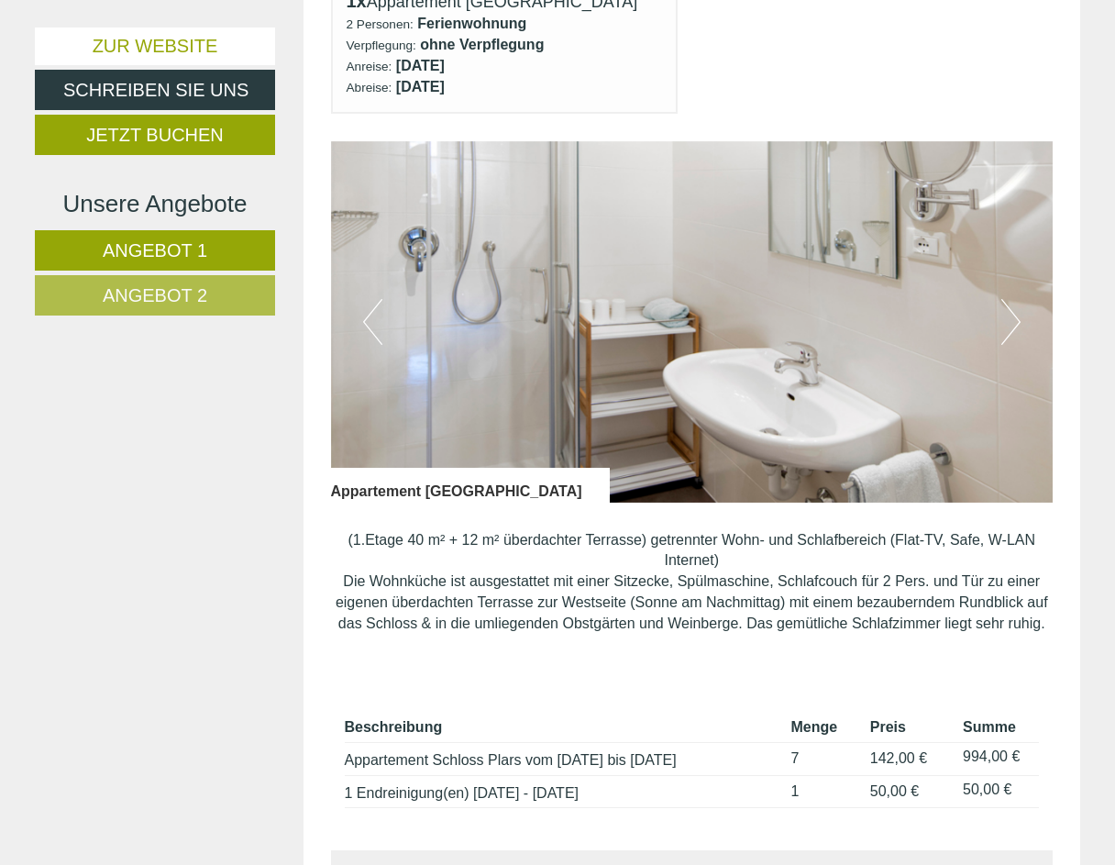
click at [1014, 310] on button "Next" at bounding box center [1010, 322] width 19 height 46
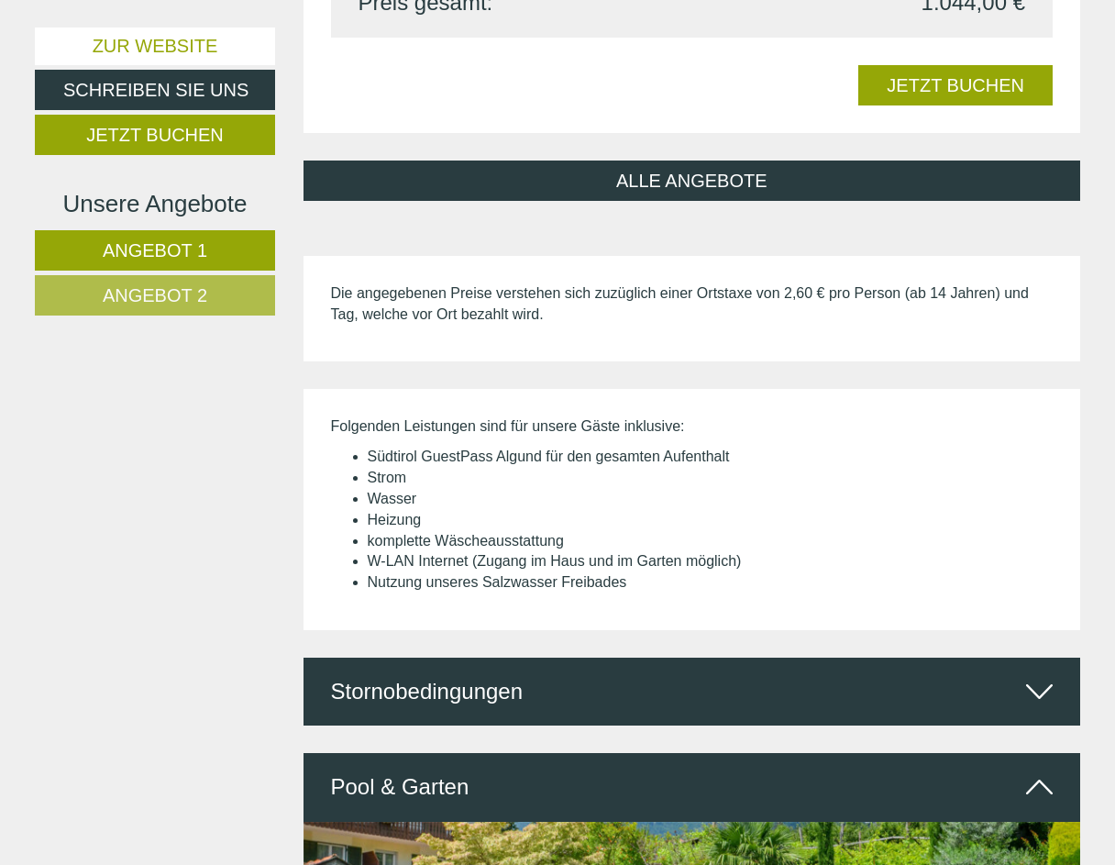
scroll to position [1907, 0]
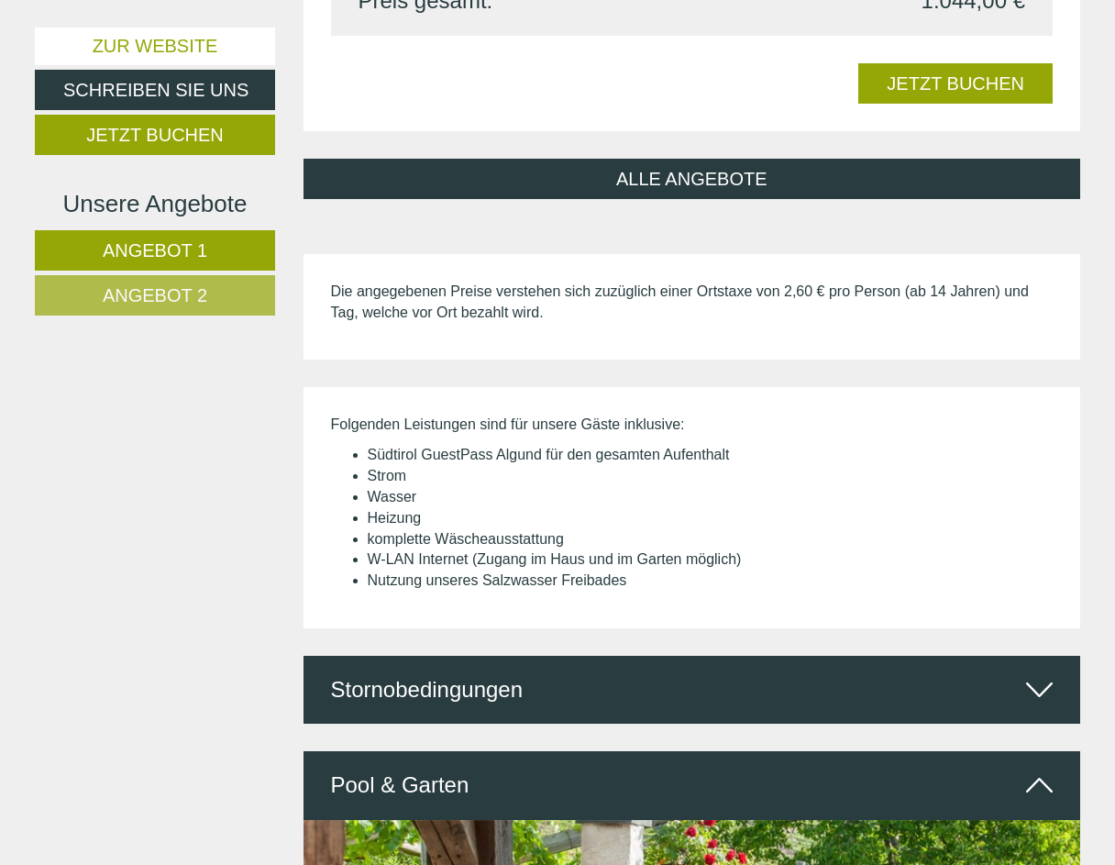
click at [160, 295] on span "Angebot 2" at bounding box center [155, 295] width 105 height 20
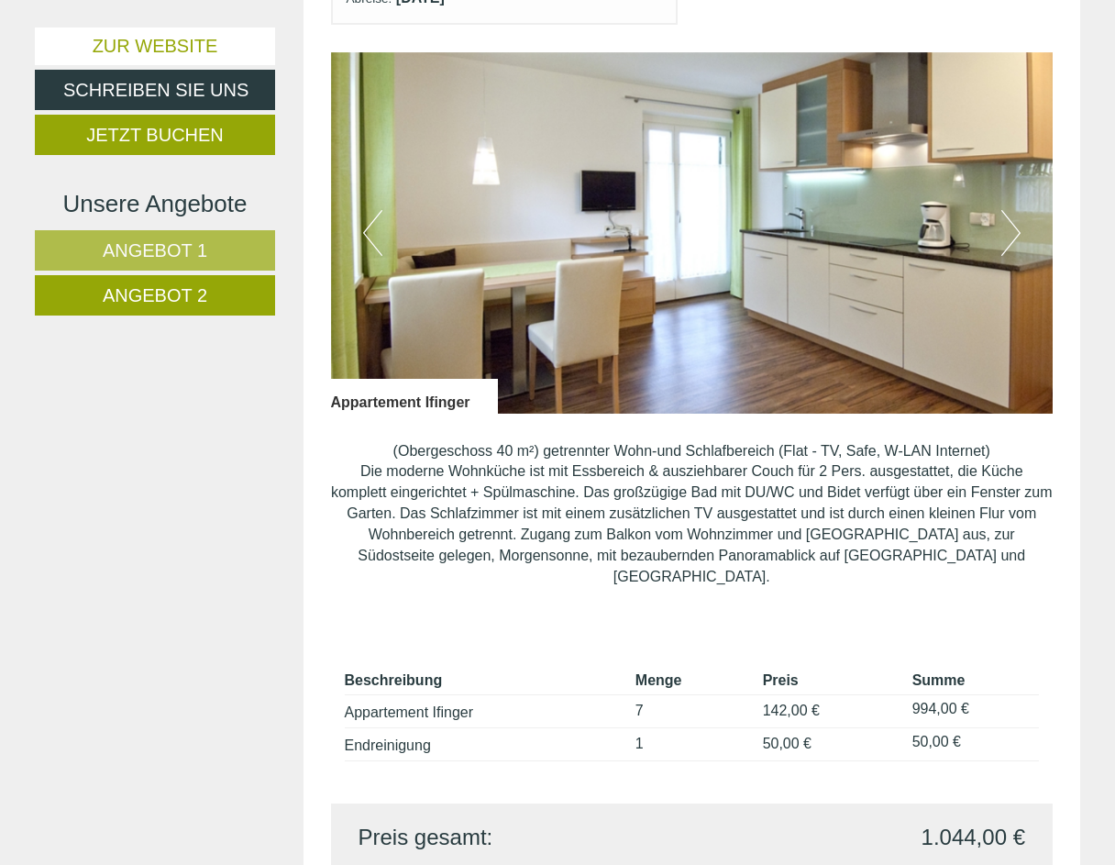
scroll to position [1115, 0]
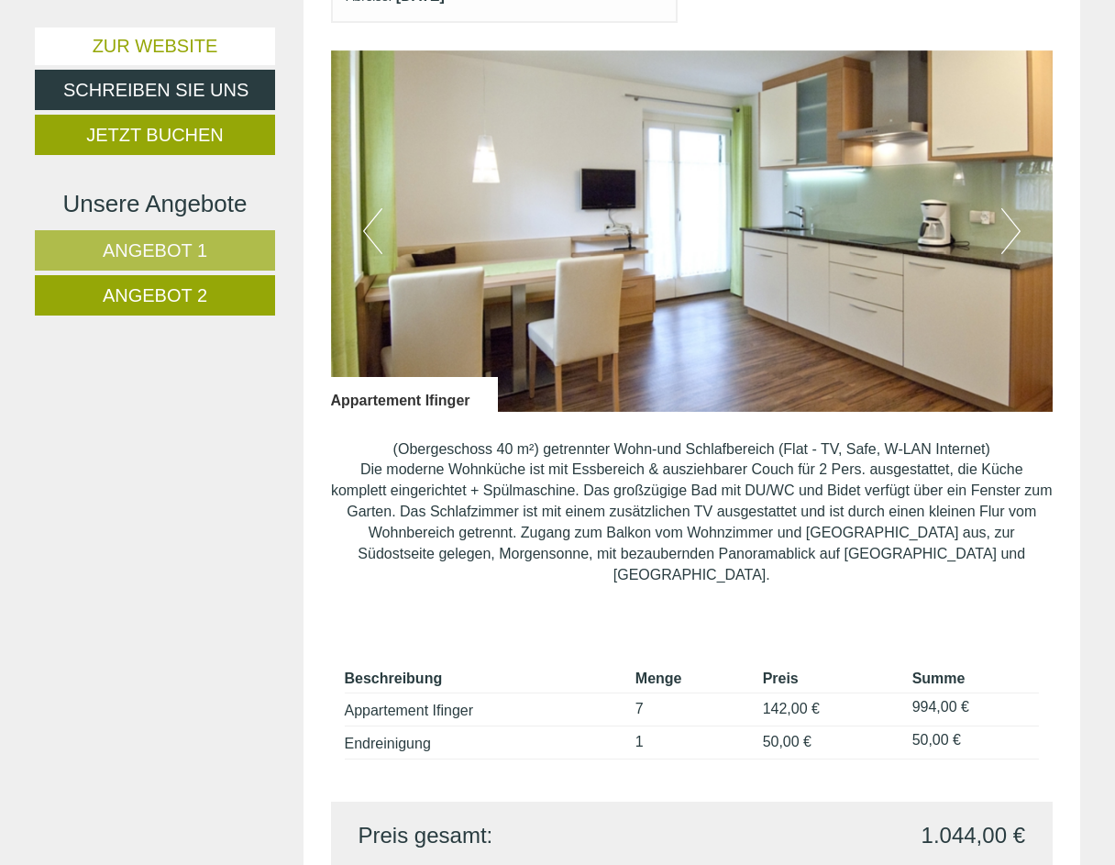
click at [1019, 217] on button "Next" at bounding box center [1010, 231] width 19 height 46
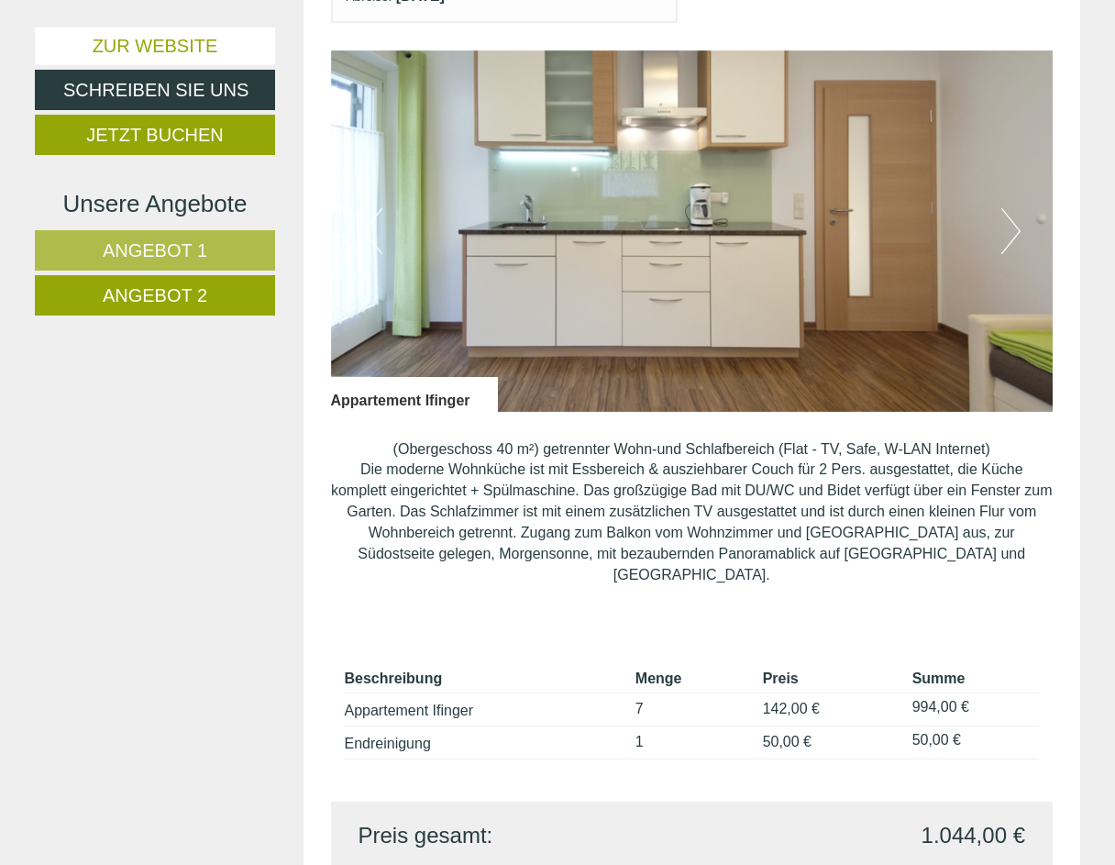
click at [1019, 217] on button "Next" at bounding box center [1010, 231] width 19 height 46
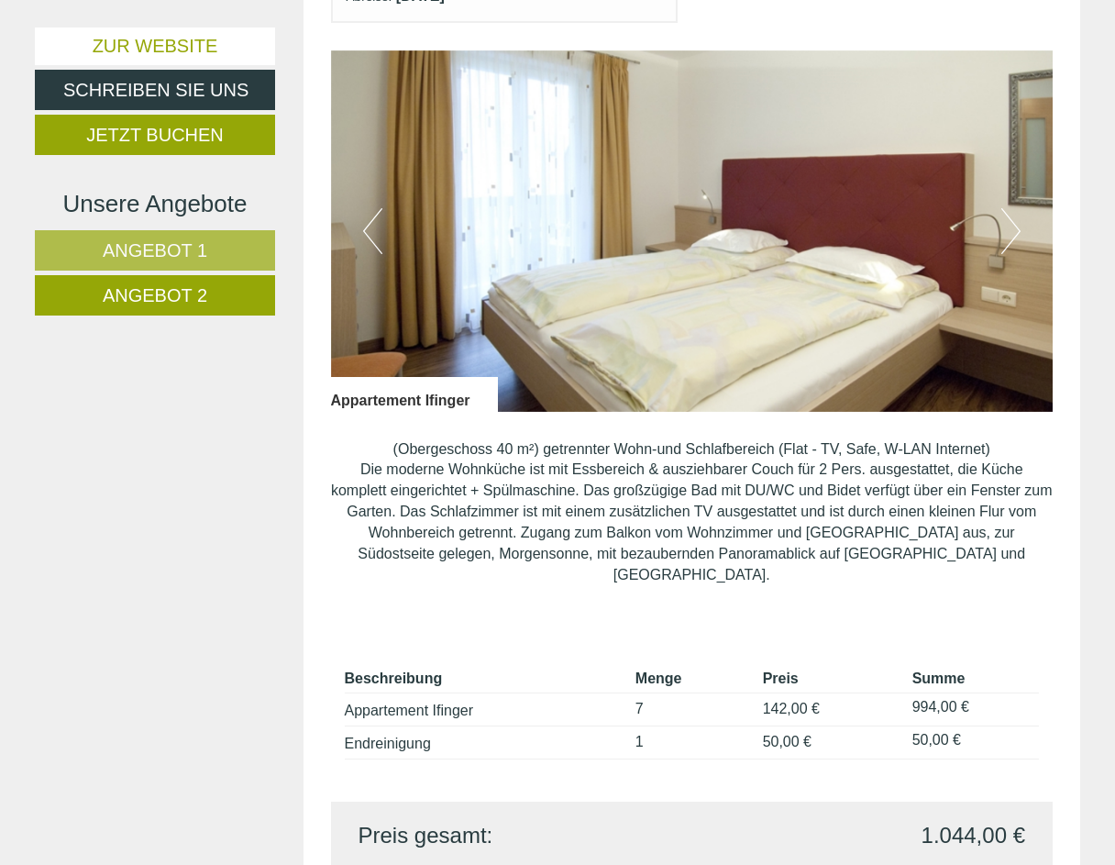
click at [1019, 217] on button "Next" at bounding box center [1010, 231] width 19 height 46
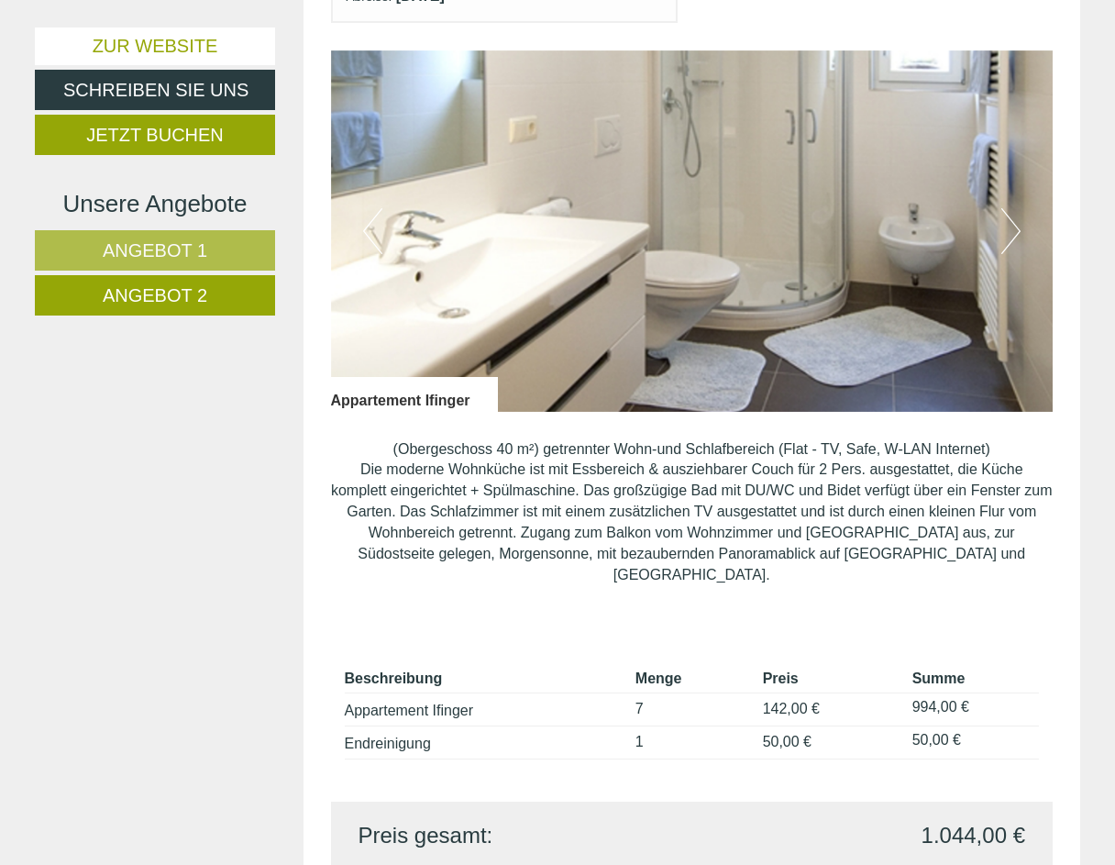
click at [1019, 217] on button "Next" at bounding box center [1010, 231] width 19 height 46
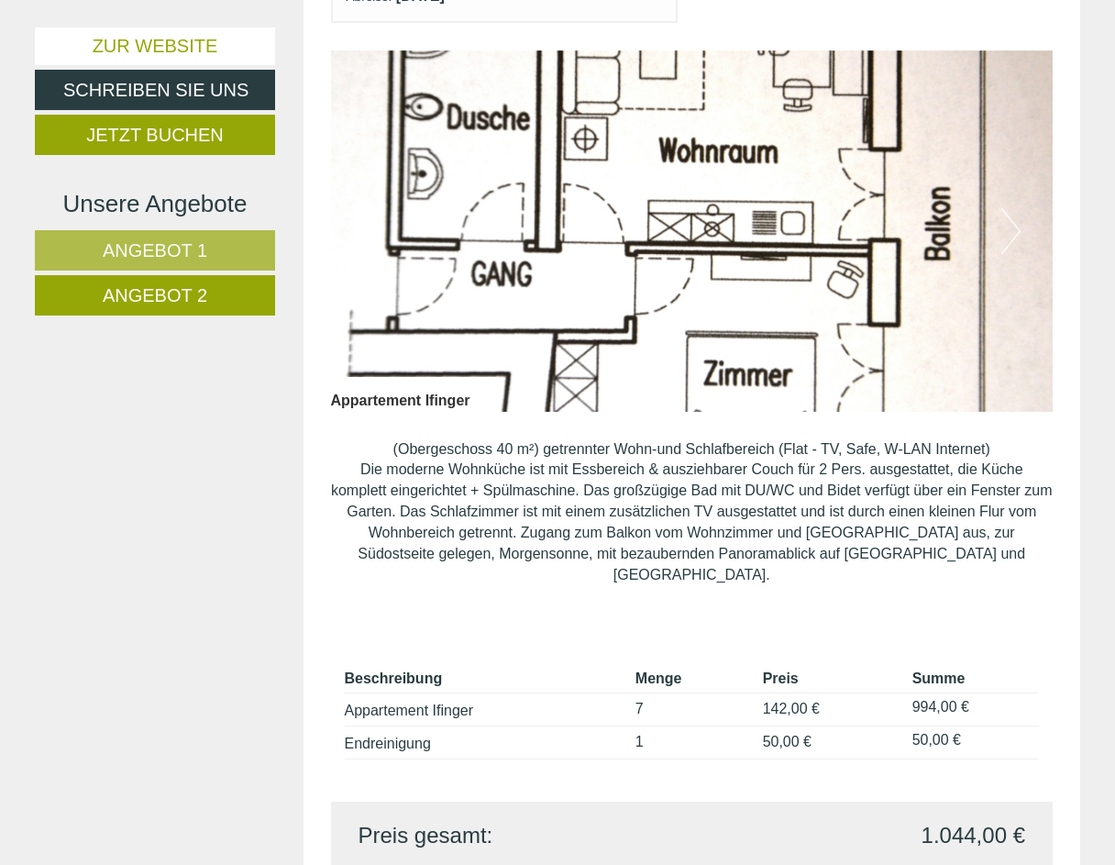
click at [1016, 220] on button "Next" at bounding box center [1010, 231] width 19 height 46
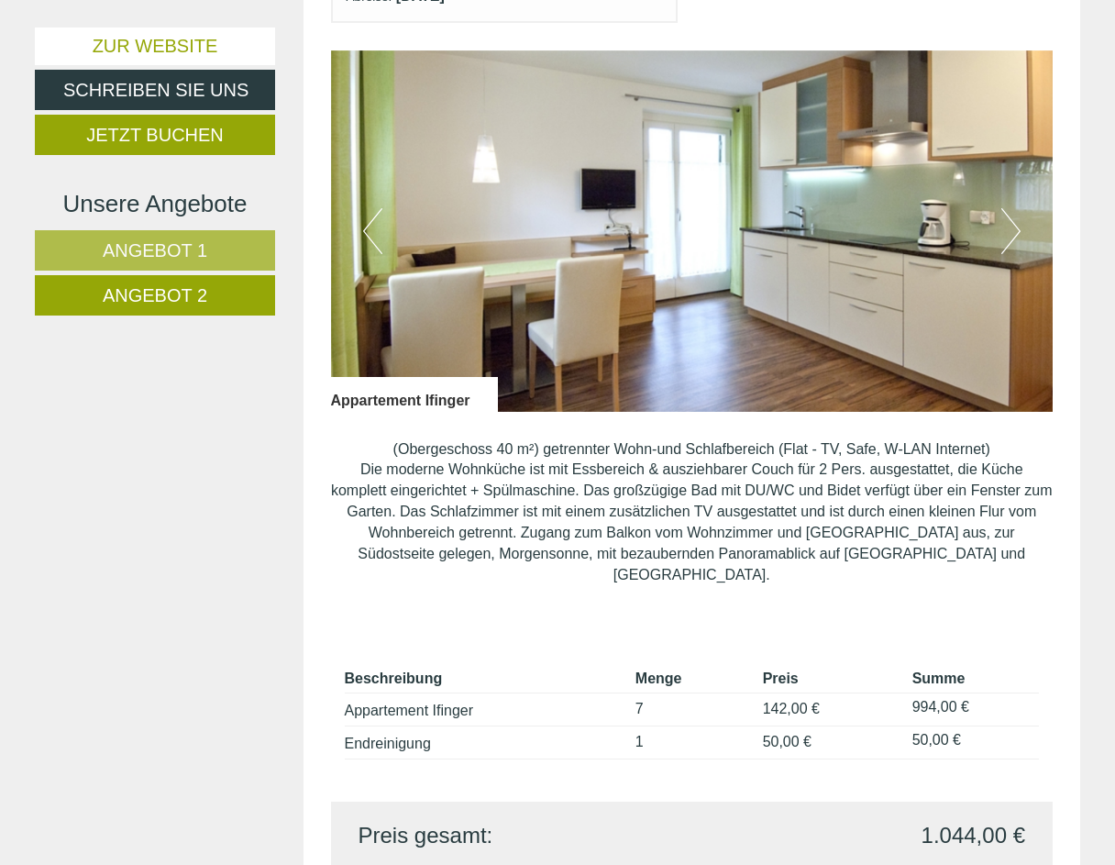
click at [1019, 220] on button "Next" at bounding box center [1010, 231] width 19 height 46
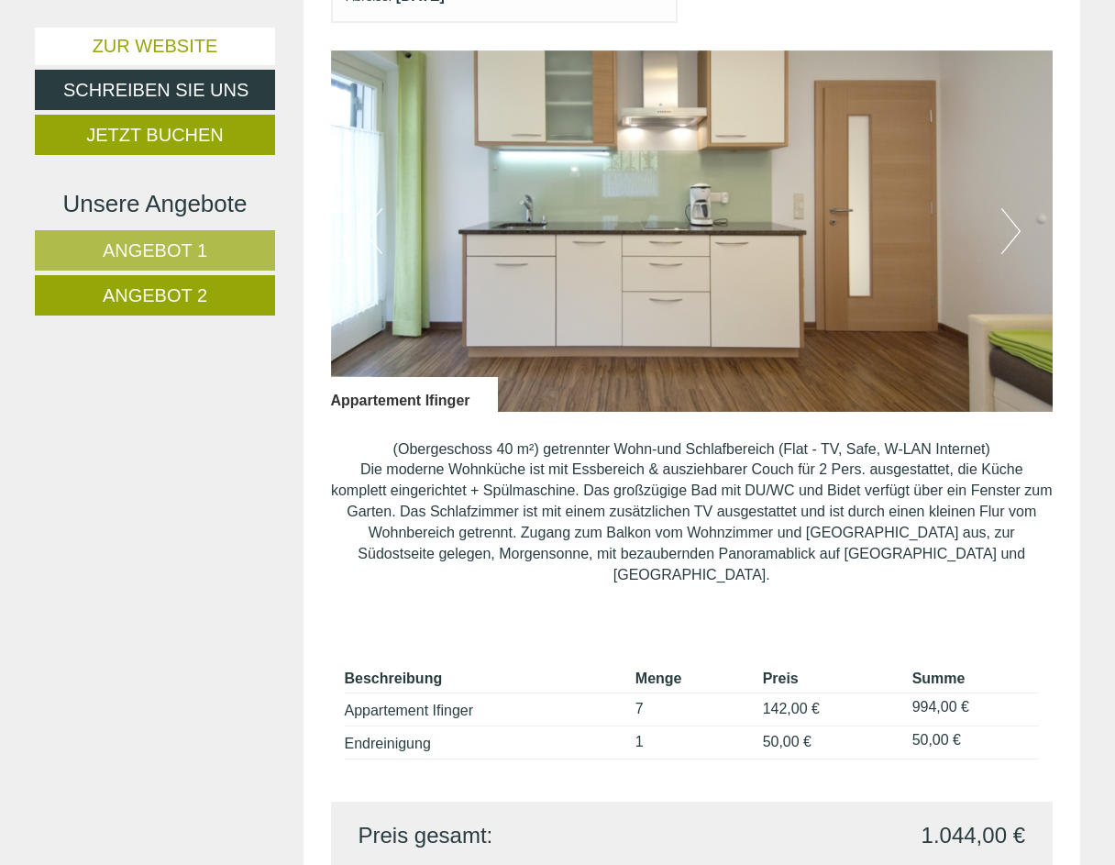
click at [1019, 220] on button "Next" at bounding box center [1010, 231] width 19 height 46
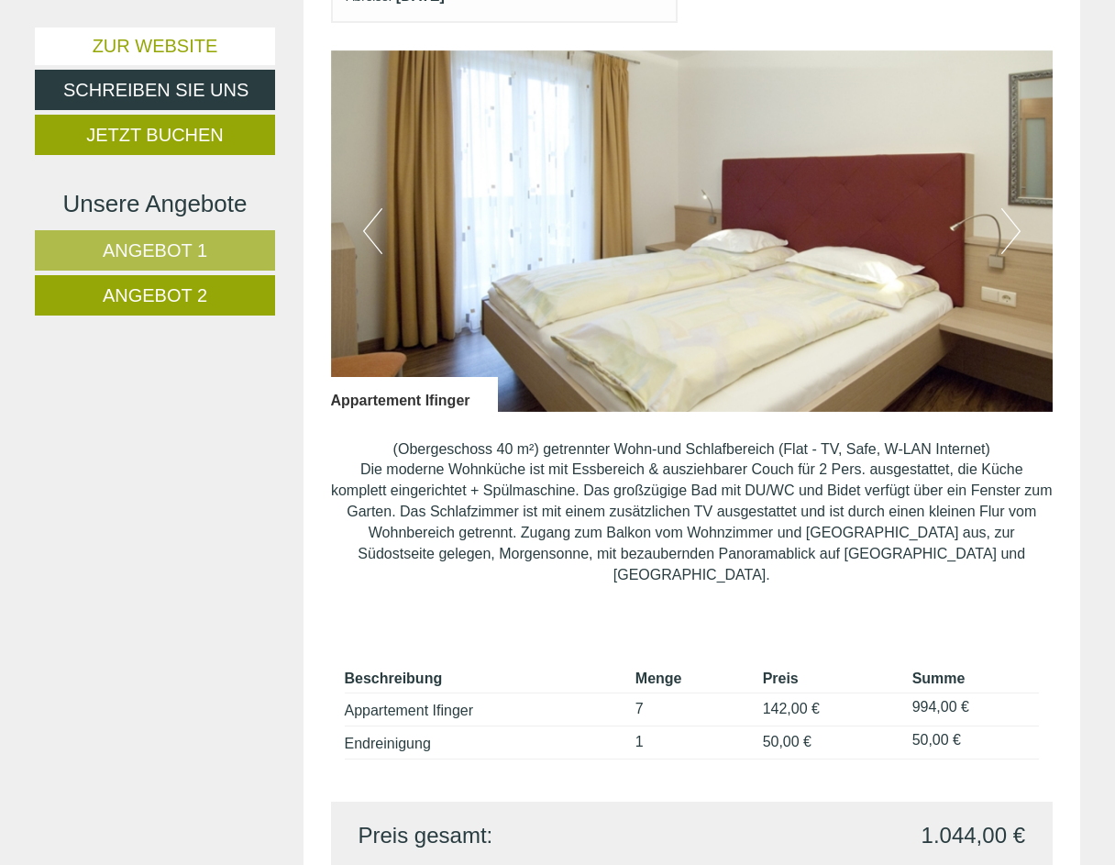
click at [1019, 220] on button "Next" at bounding box center [1010, 231] width 19 height 46
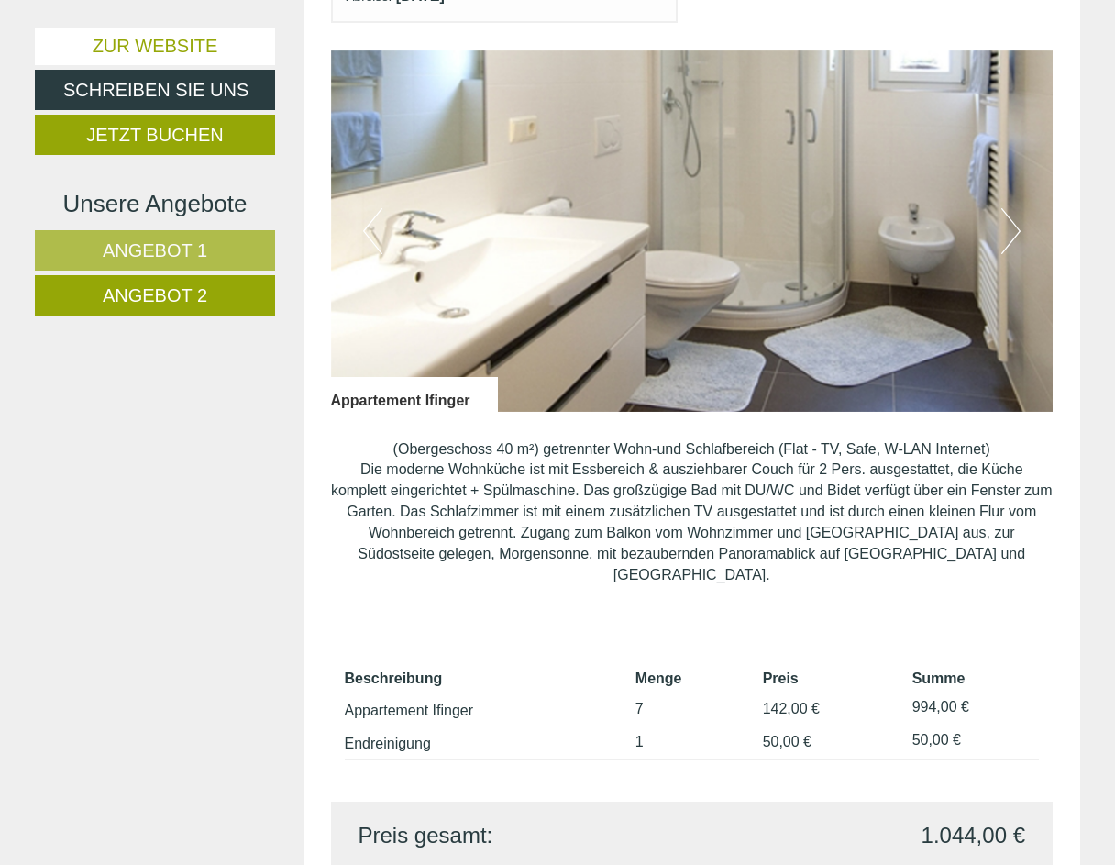
click at [1019, 220] on button "Next" at bounding box center [1010, 231] width 19 height 46
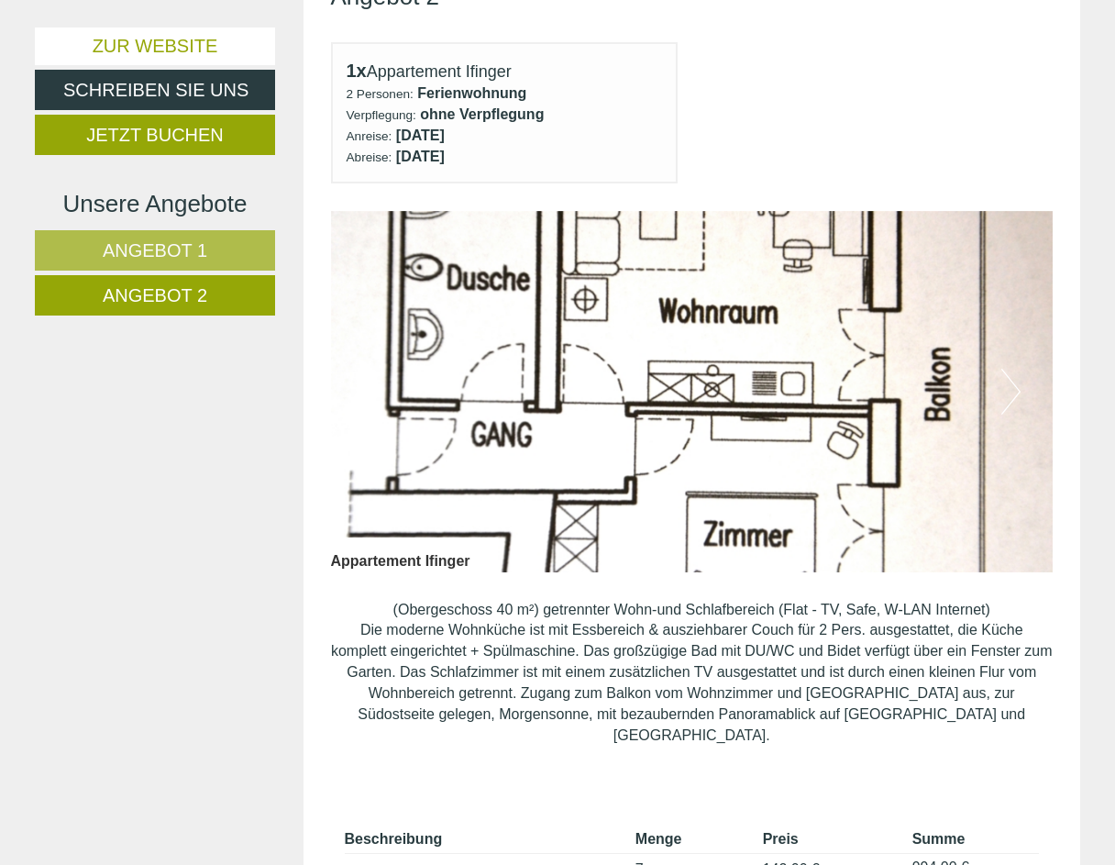
scroll to position [952, 0]
